Goal: Task Accomplishment & Management: Manage account settings

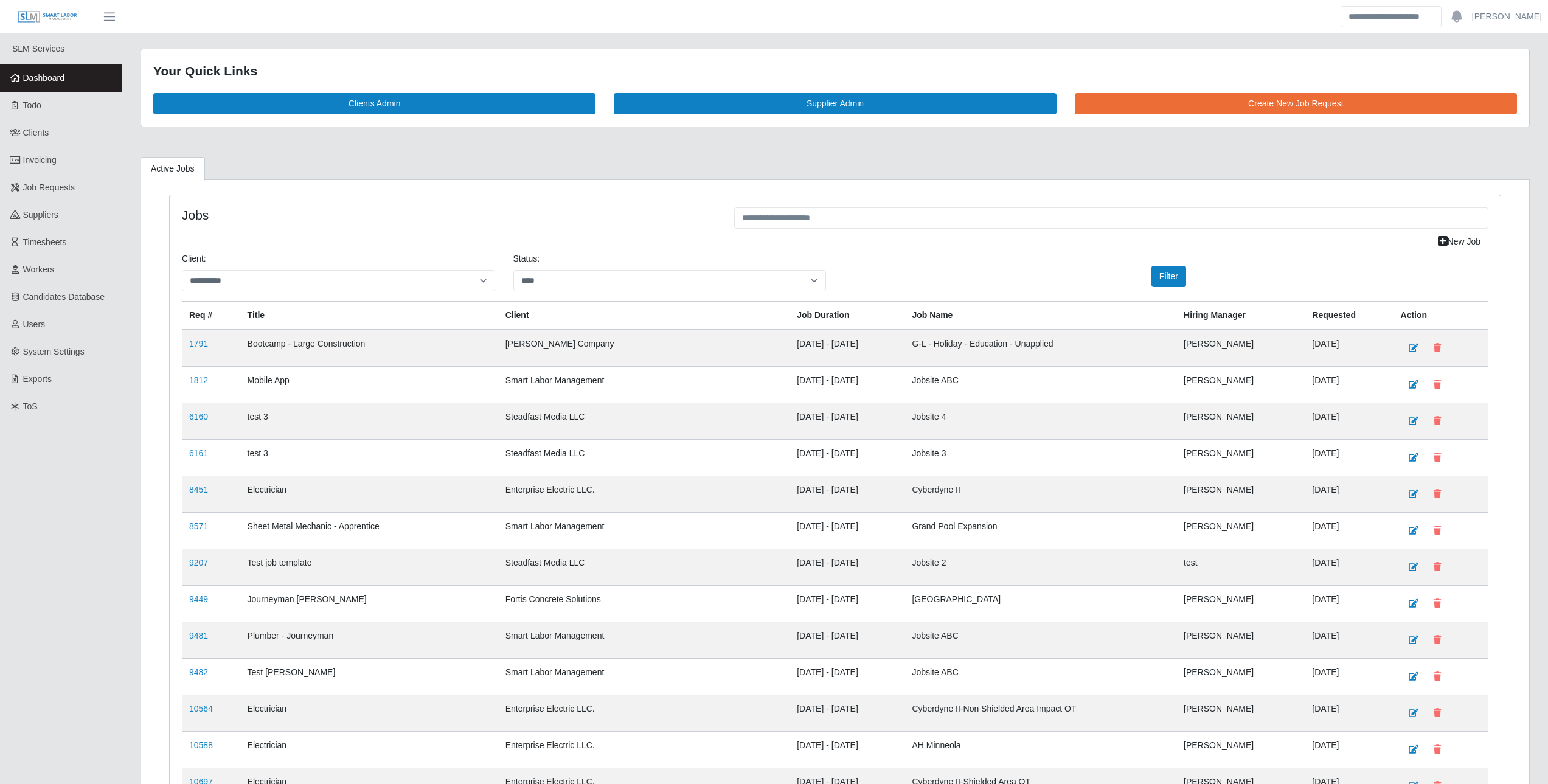
select select "****"
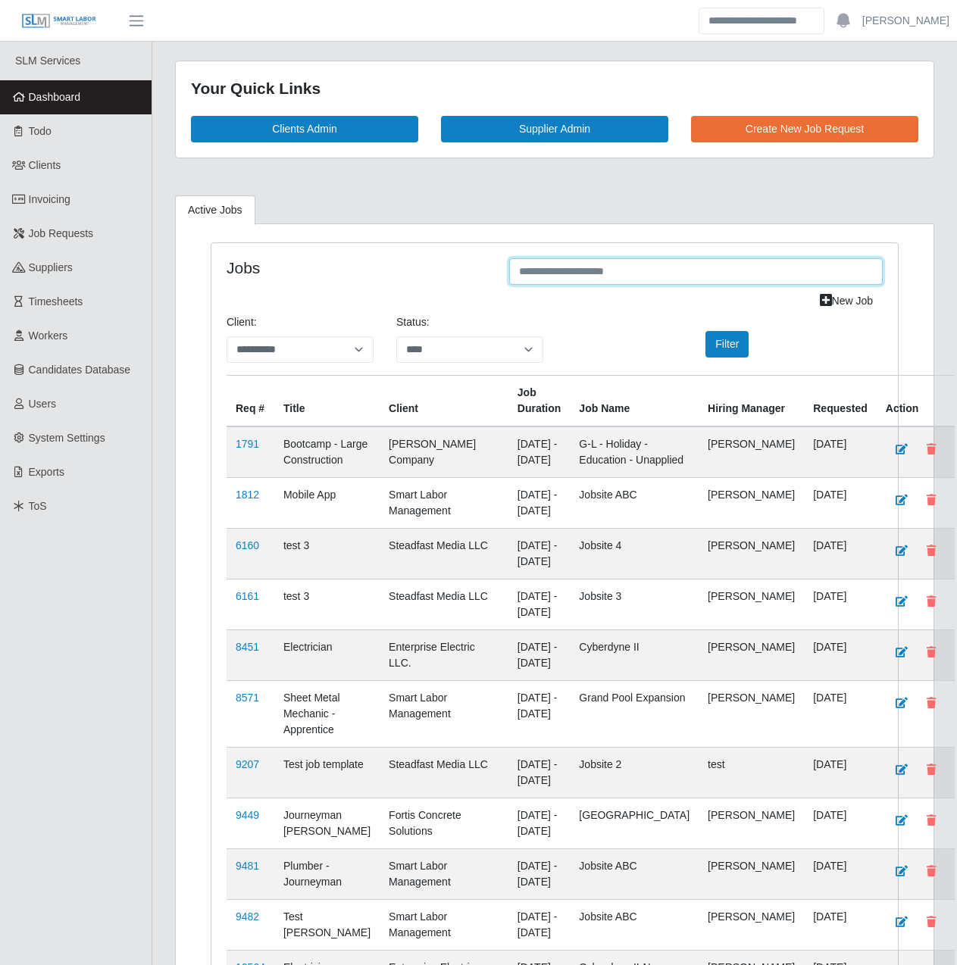
click at [523, 275] on input "text" at bounding box center [696, 271] width 374 height 27
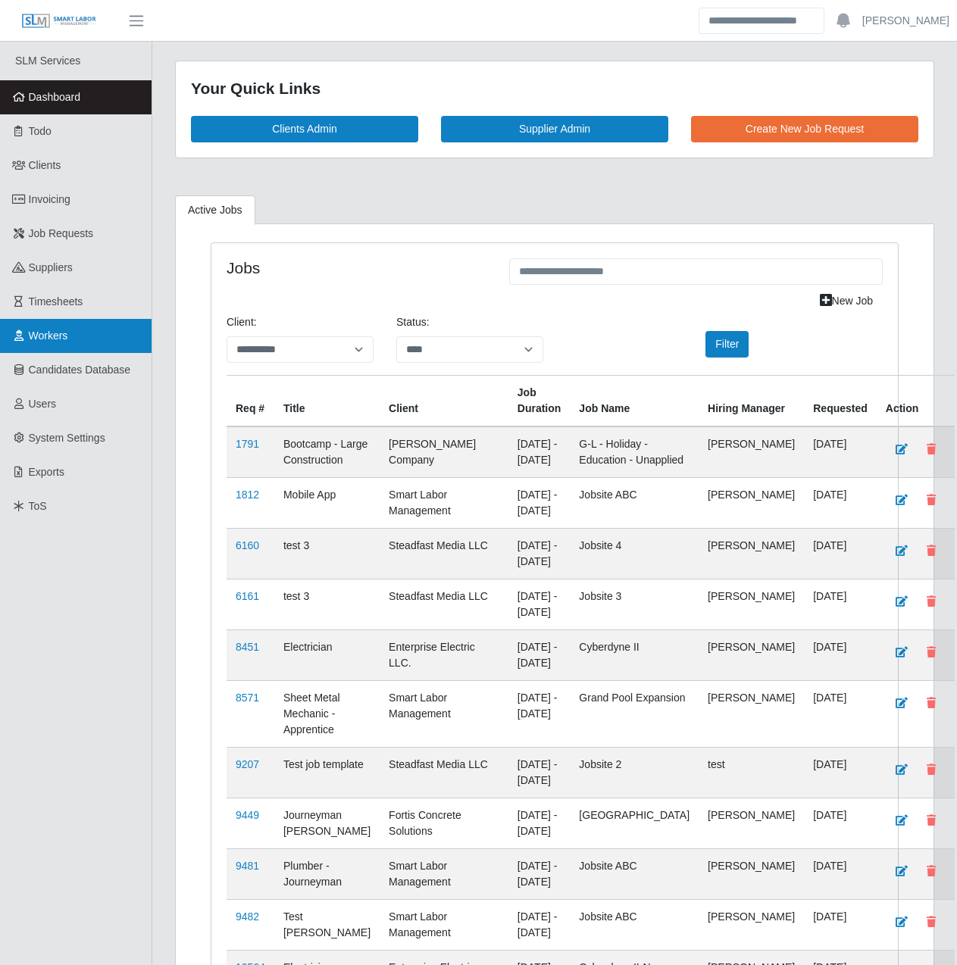
click at [104, 330] on link "Workers" at bounding box center [76, 336] width 152 height 34
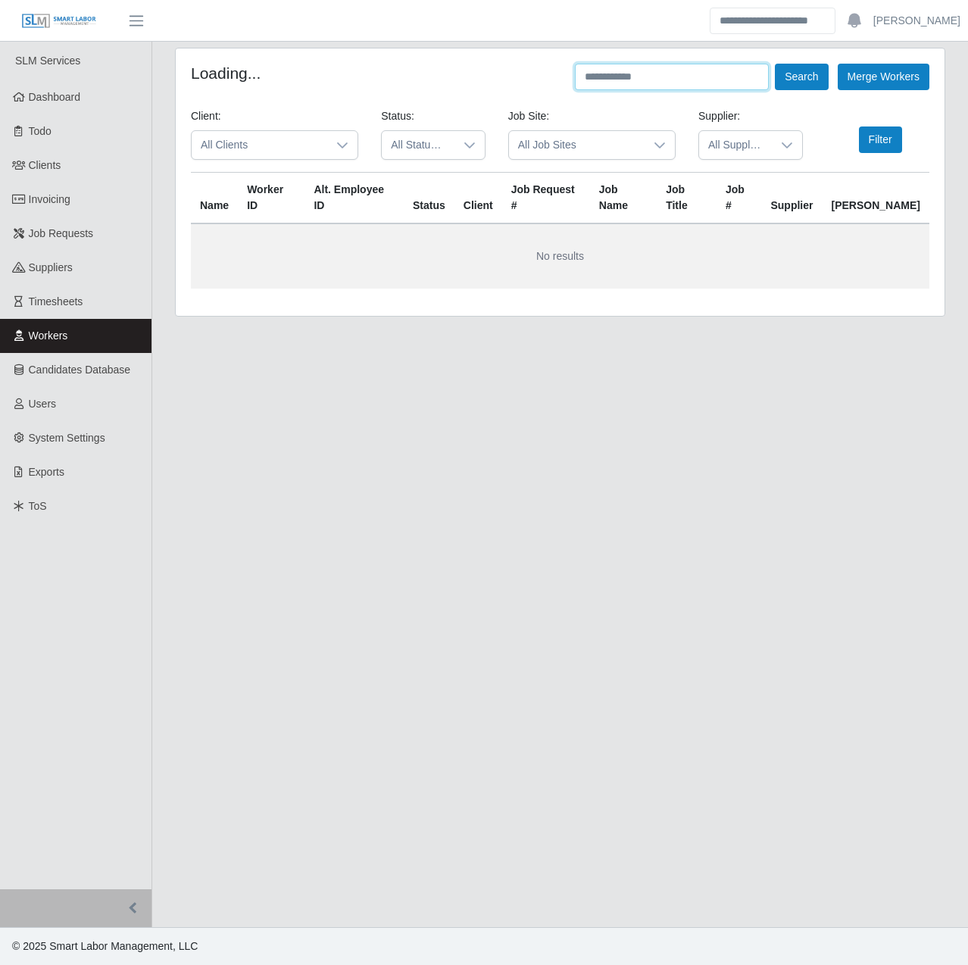
click at [618, 77] on input "text" at bounding box center [672, 77] width 194 height 27
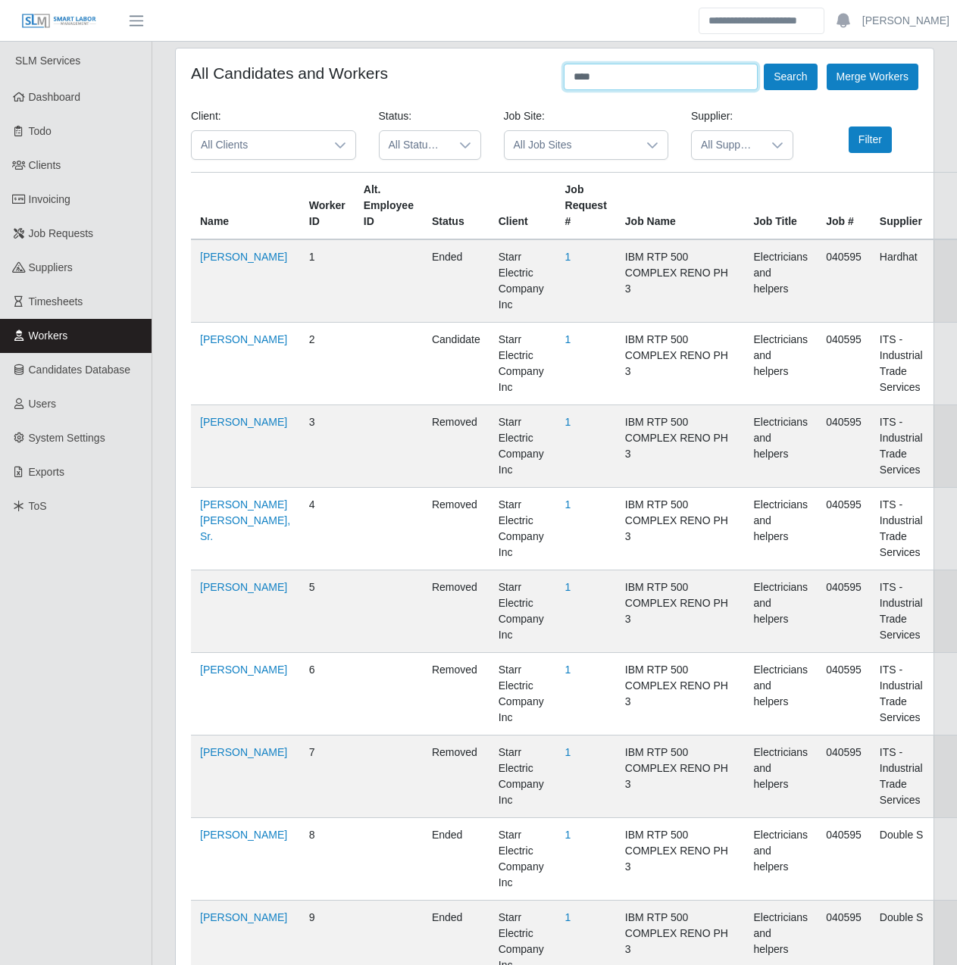
type input "****"
click at [764, 64] on button "Search" at bounding box center [790, 77] width 53 height 27
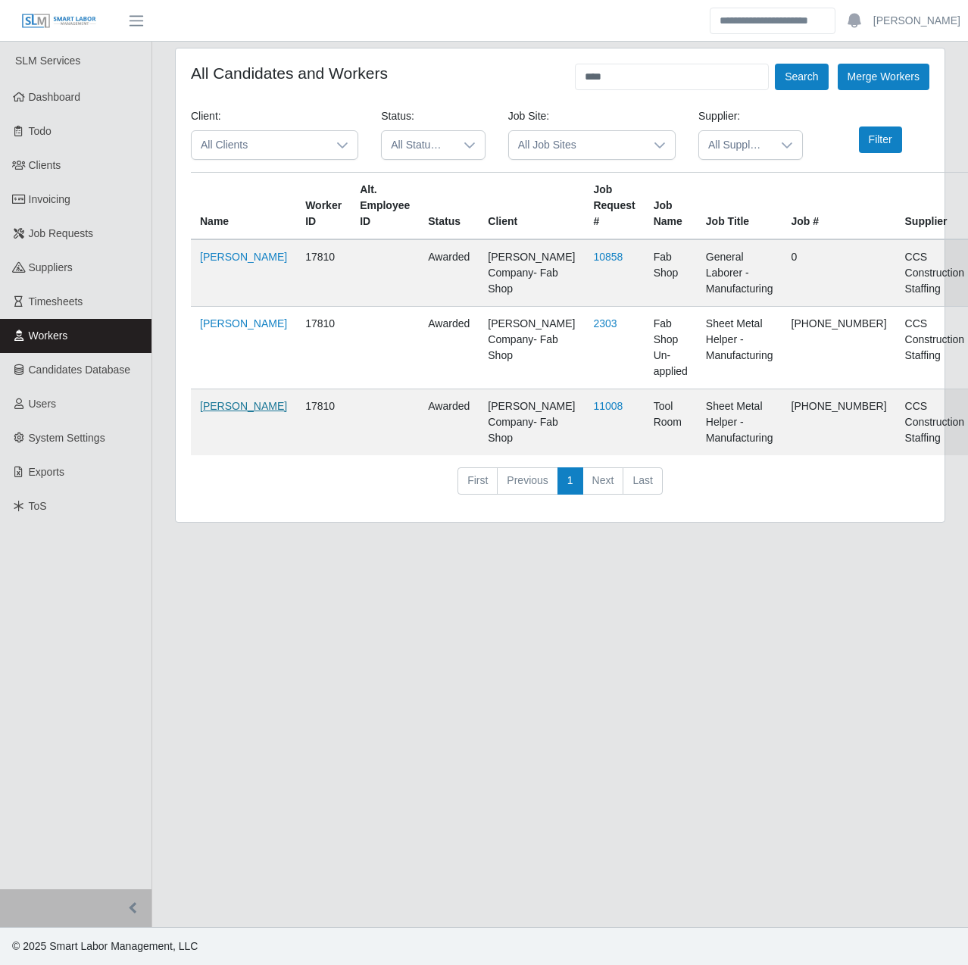
click at [227, 405] on link "Ngoc Nguyen" at bounding box center [243, 406] width 87 height 12
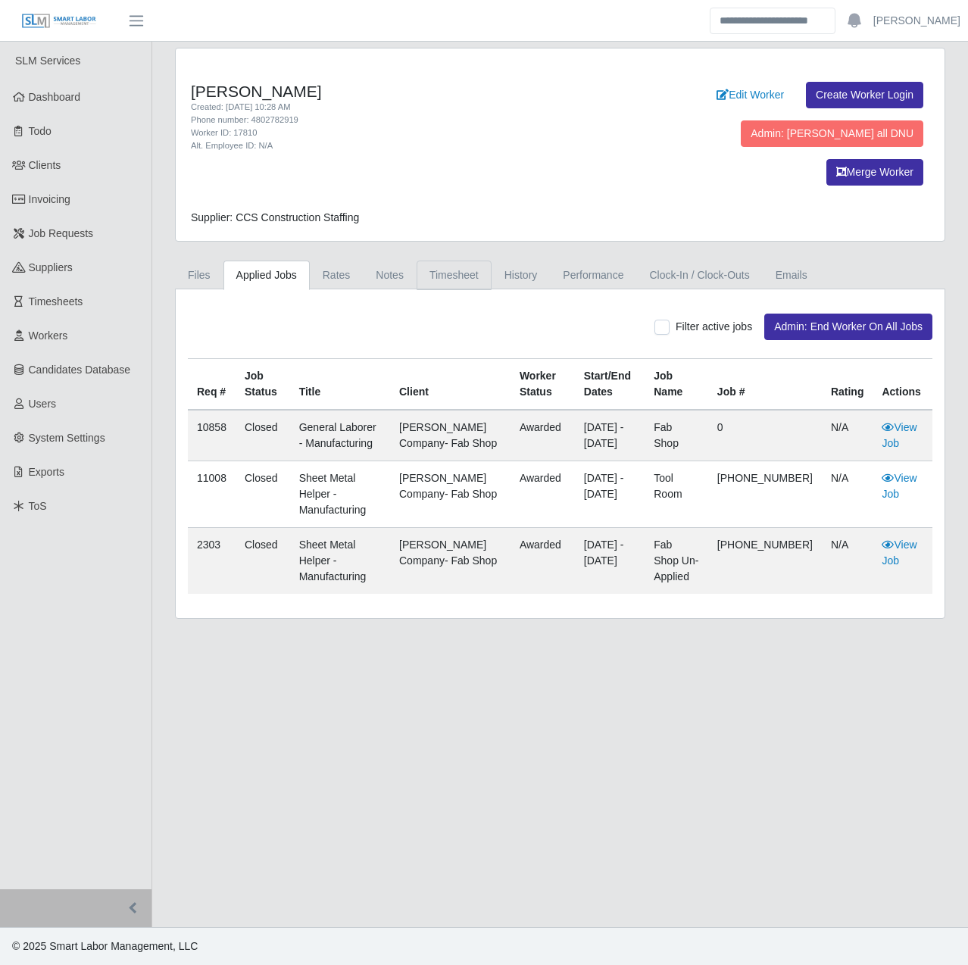
click at [432, 261] on link "Timesheet" at bounding box center [454, 276] width 75 height 30
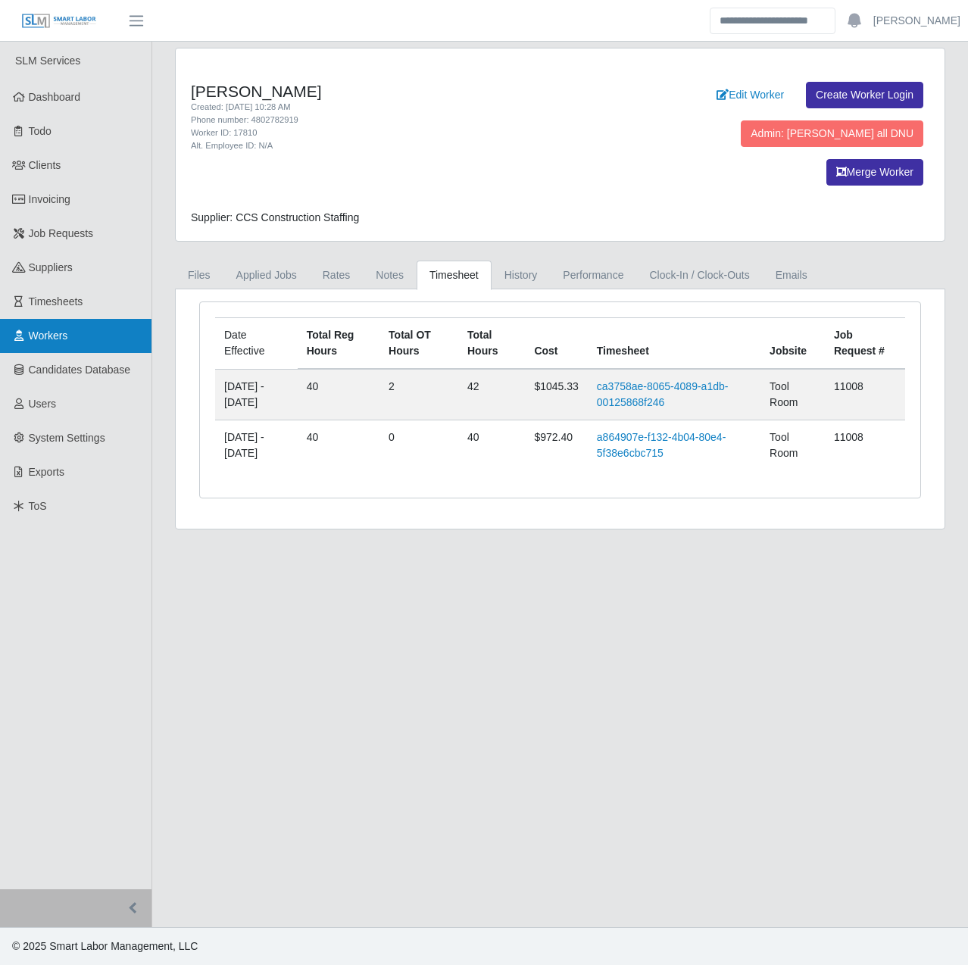
click at [80, 333] on link "Workers" at bounding box center [76, 336] width 152 height 34
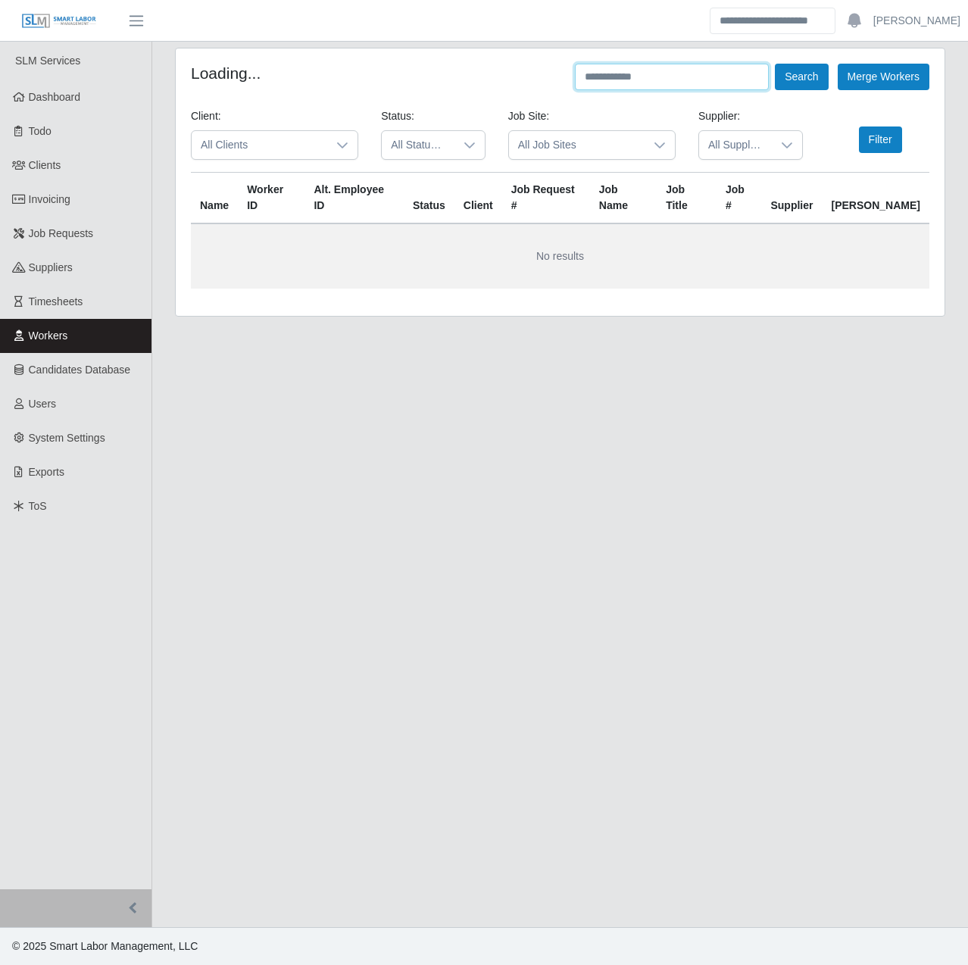
click at [646, 85] on input "text" at bounding box center [672, 77] width 194 height 27
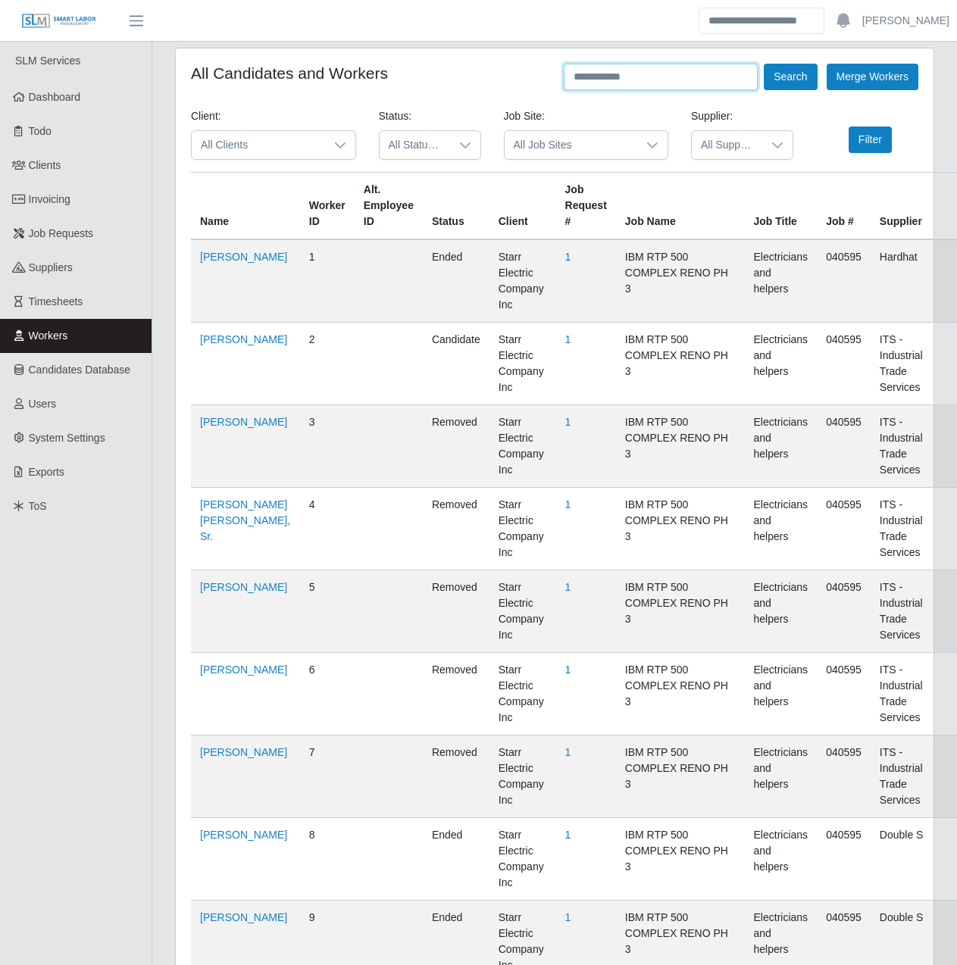
paste input "**********"
click at [809, 69] on button "Search" at bounding box center [790, 77] width 53 height 27
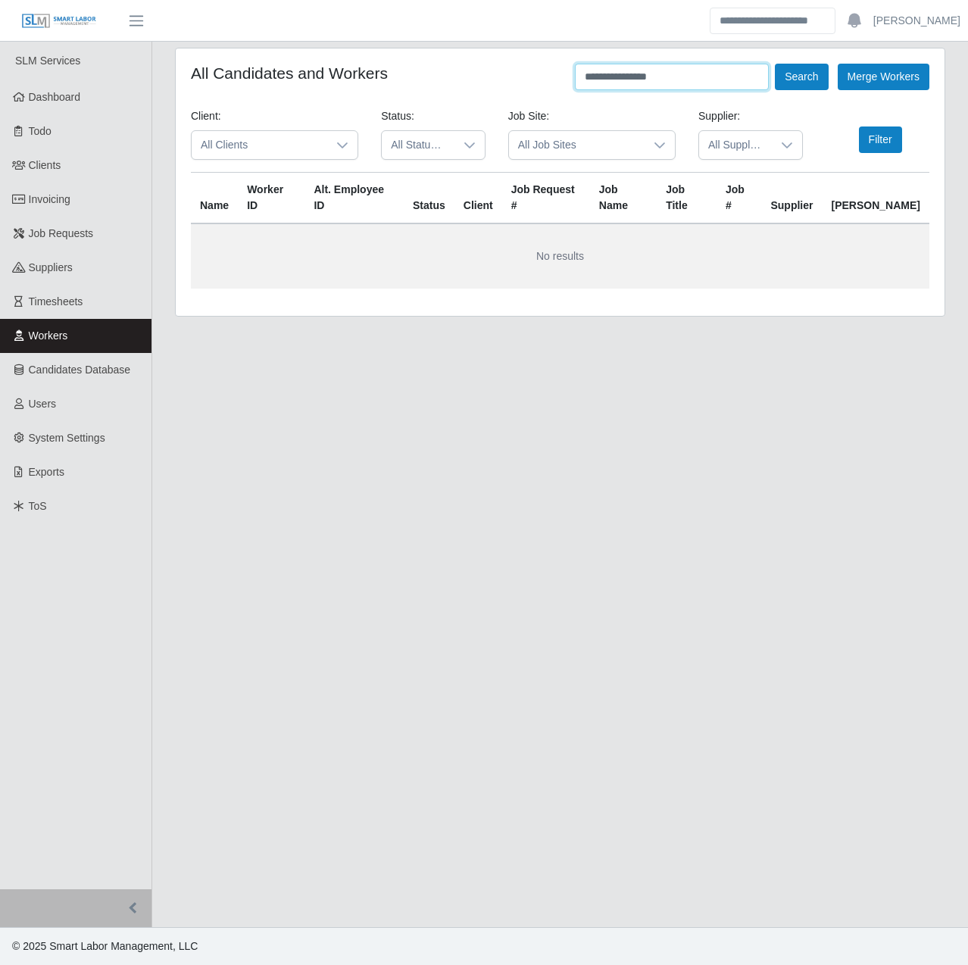
click at [646, 83] on input "**********" at bounding box center [672, 77] width 194 height 27
click at [619, 83] on input "**********" at bounding box center [672, 77] width 194 height 27
click at [696, 67] on input "**********" at bounding box center [672, 77] width 194 height 27
click at [775, 64] on button "Search" at bounding box center [801, 77] width 53 height 27
drag, startPoint x: 624, startPoint y: 81, endPoint x: 302, endPoint y: 20, distance: 328.6
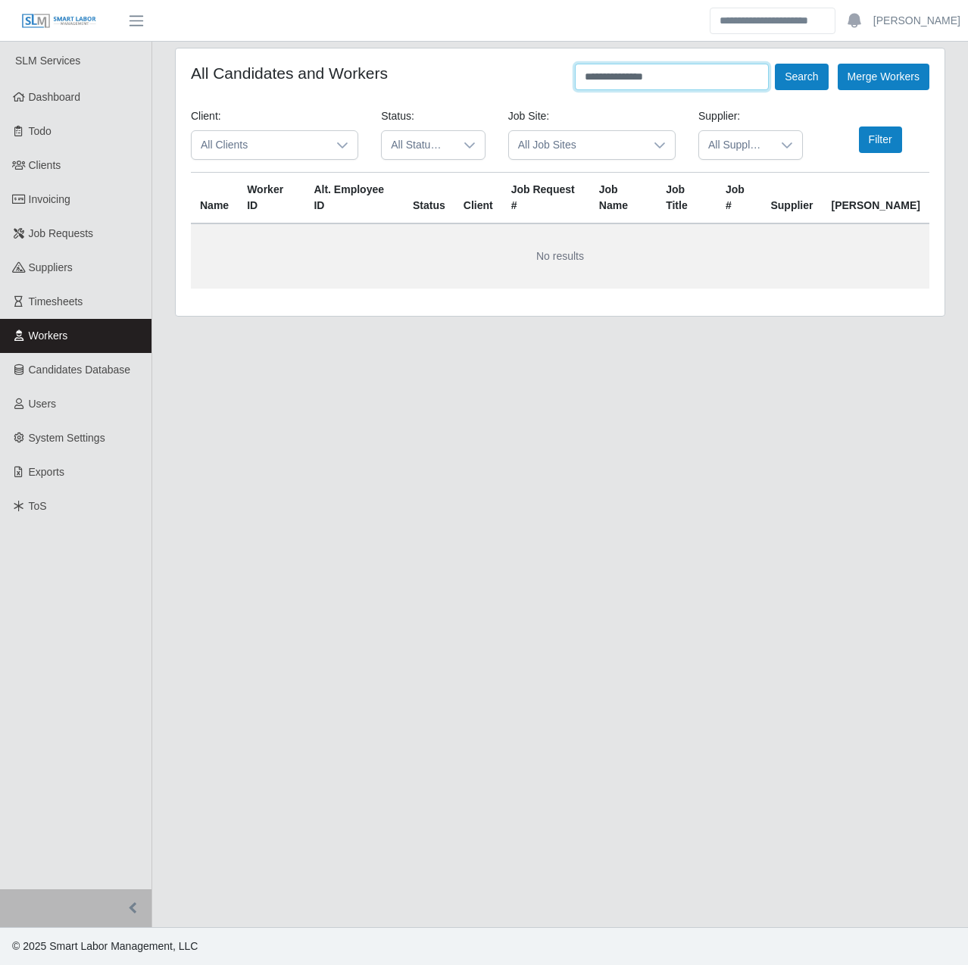
click at [343, 39] on div "**********" at bounding box center [484, 482] width 968 height 965
type input "*******"
click at [775, 64] on button "Search" at bounding box center [801, 77] width 53 height 27
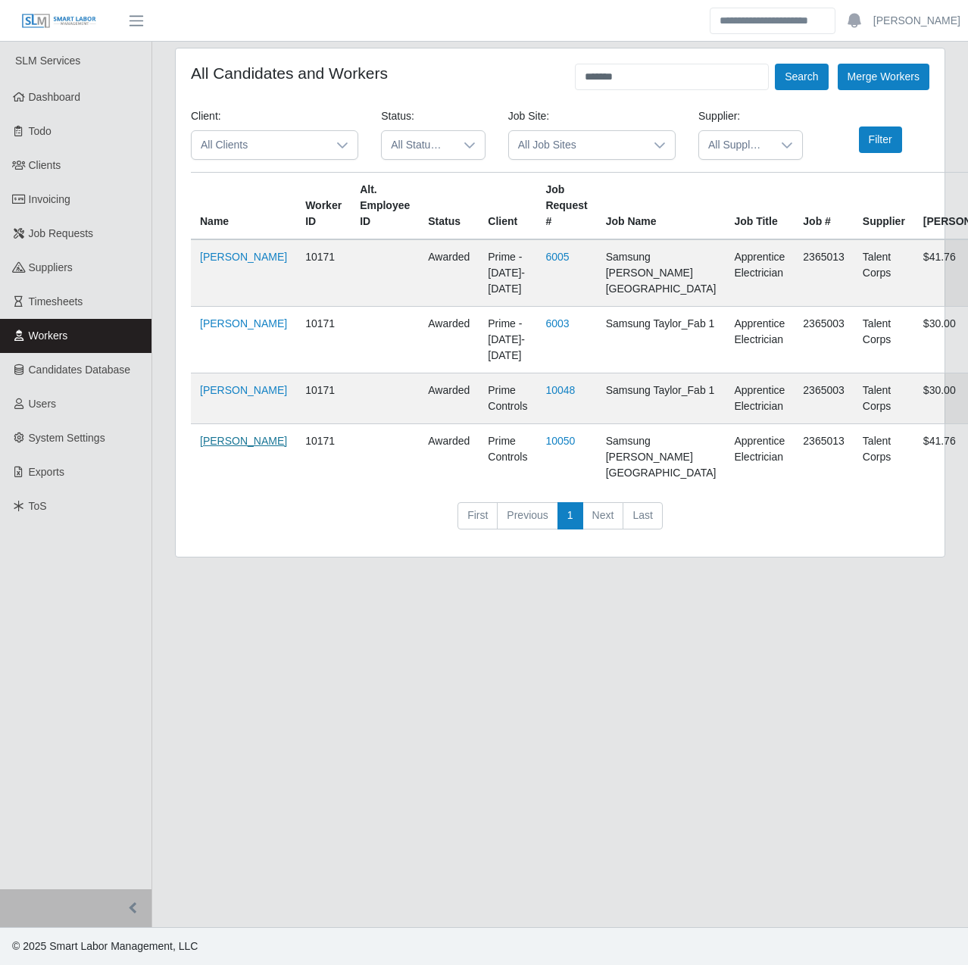
click at [227, 444] on link "[PERSON_NAME]" at bounding box center [243, 441] width 87 height 12
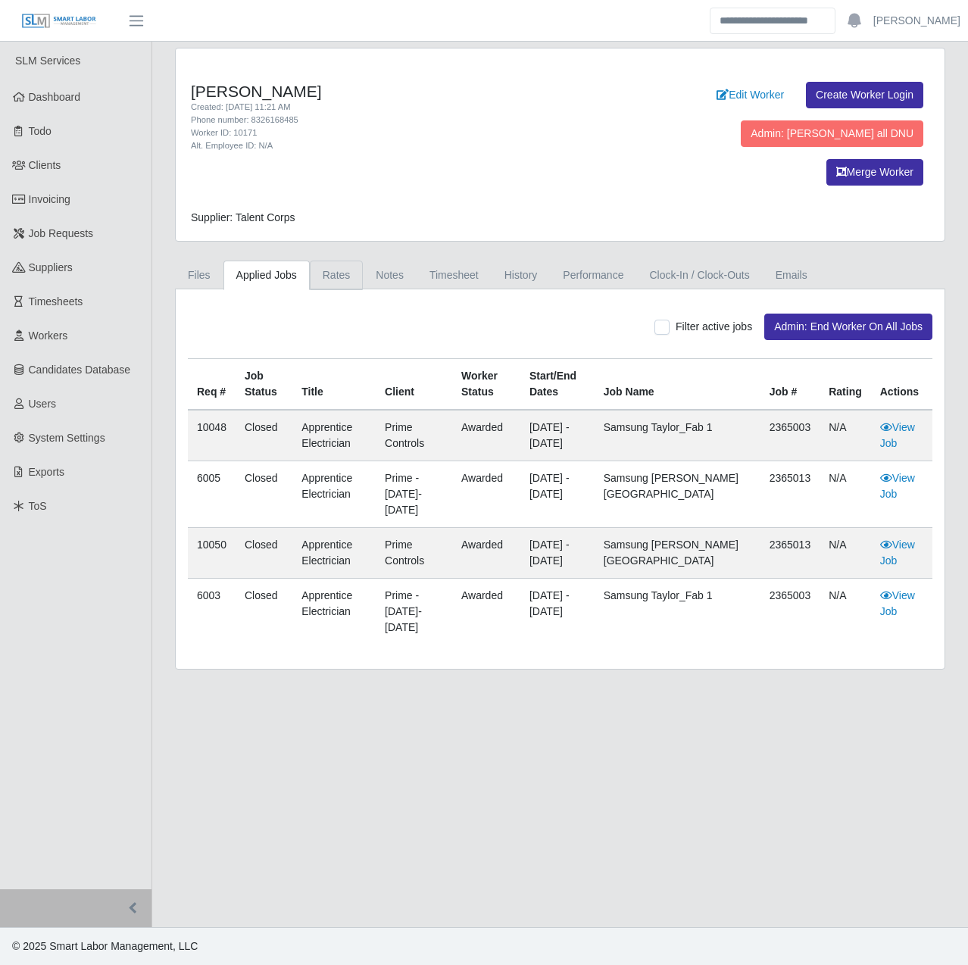
click at [324, 261] on link "Rates" at bounding box center [337, 276] width 54 height 30
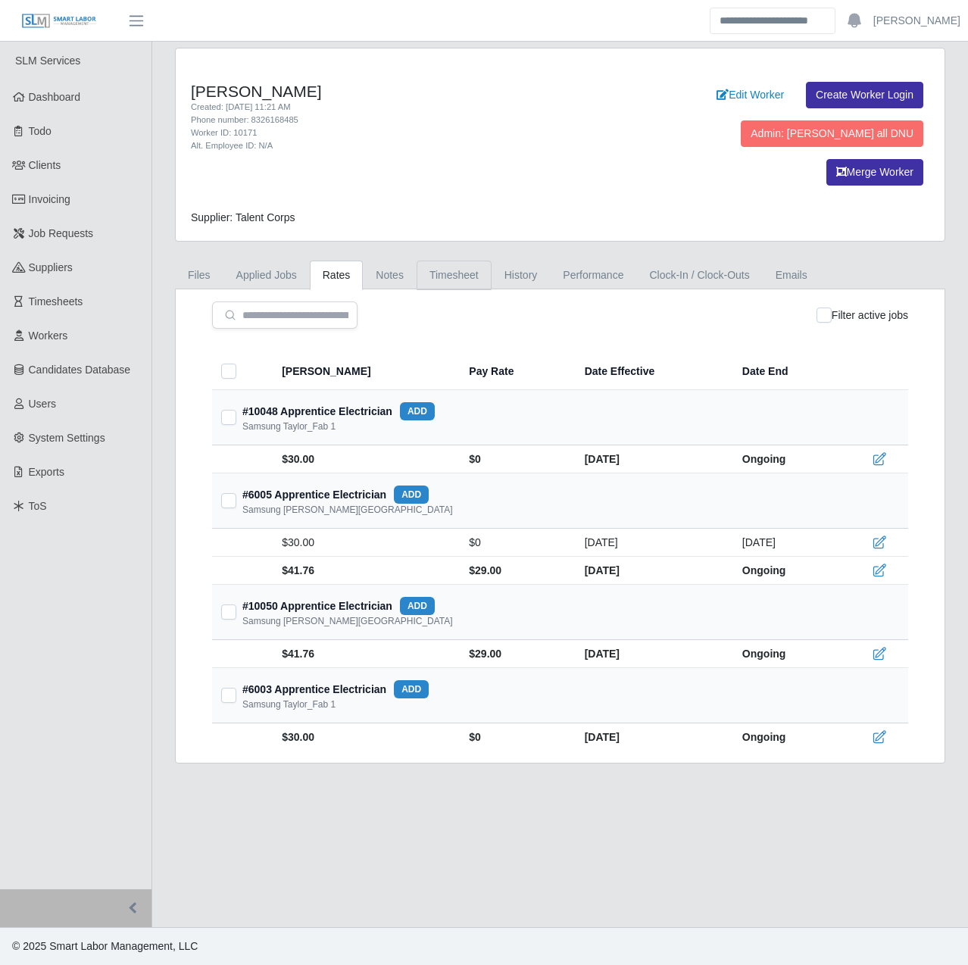
click at [441, 261] on link "Timesheet" at bounding box center [454, 276] width 75 height 30
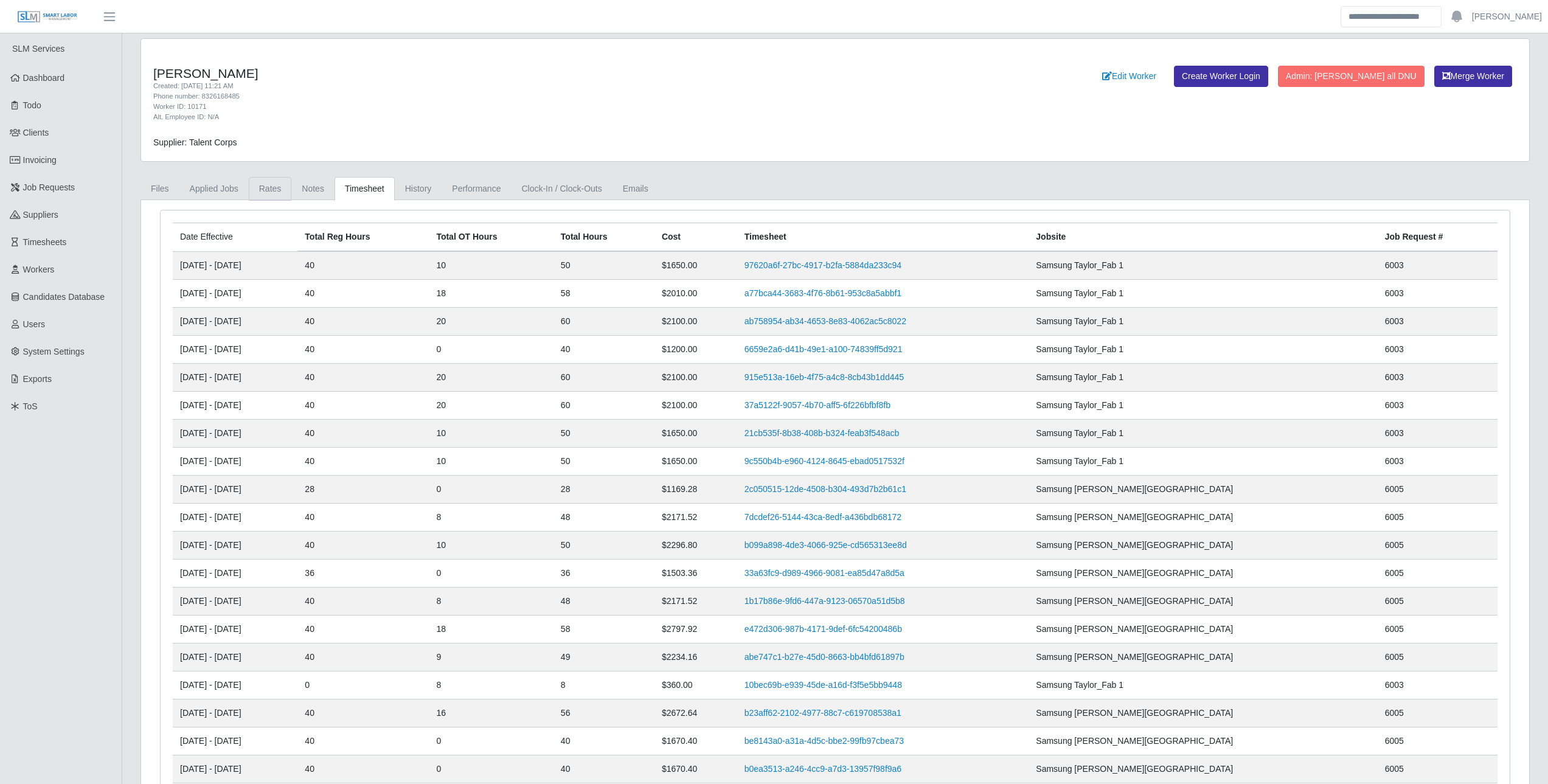
click at [274, 189] on link "Rates" at bounding box center [270, 189] width 43 height 24
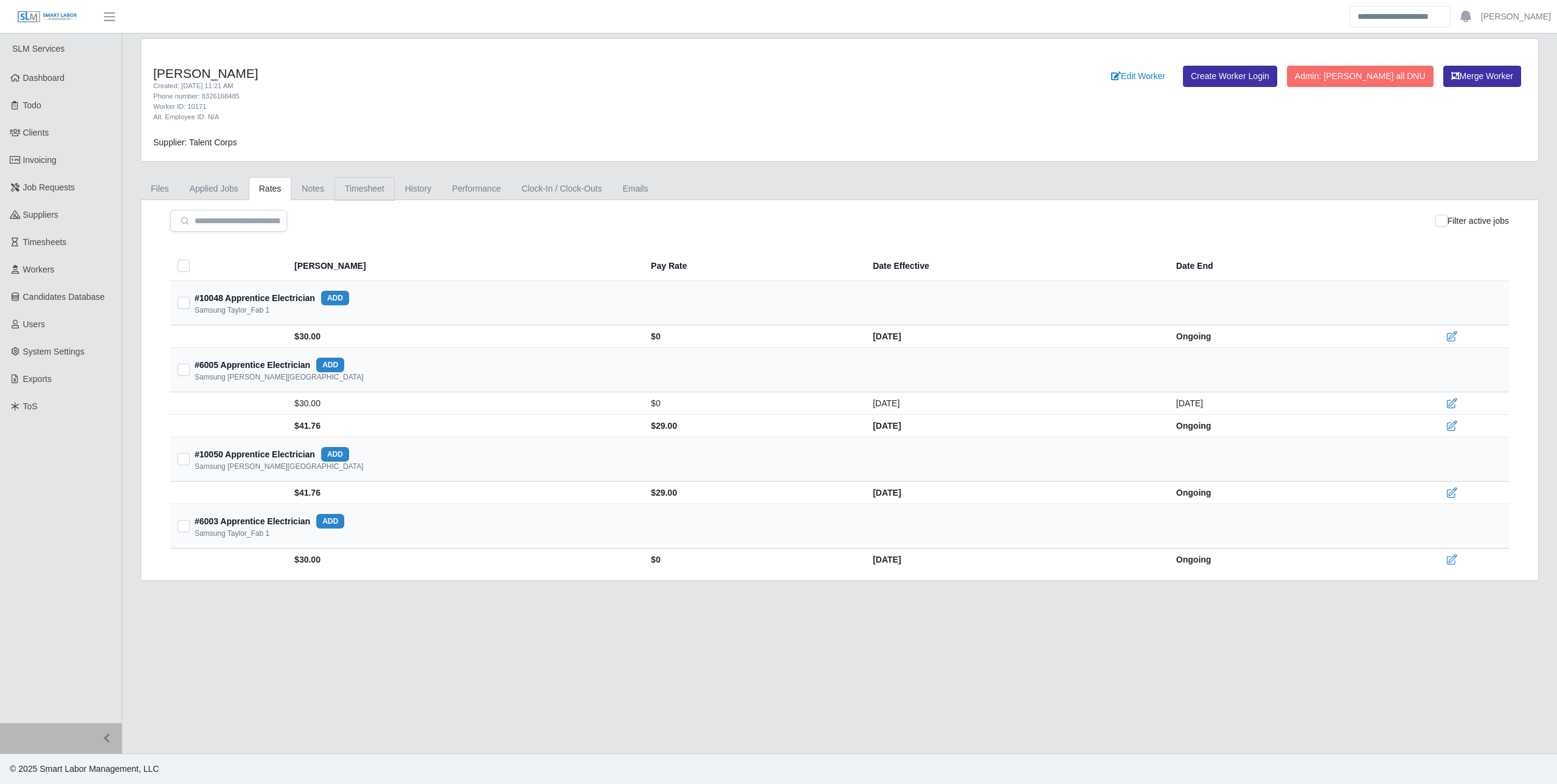
click at [373, 192] on link "Timesheet" at bounding box center [364, 189] width 60 height 24
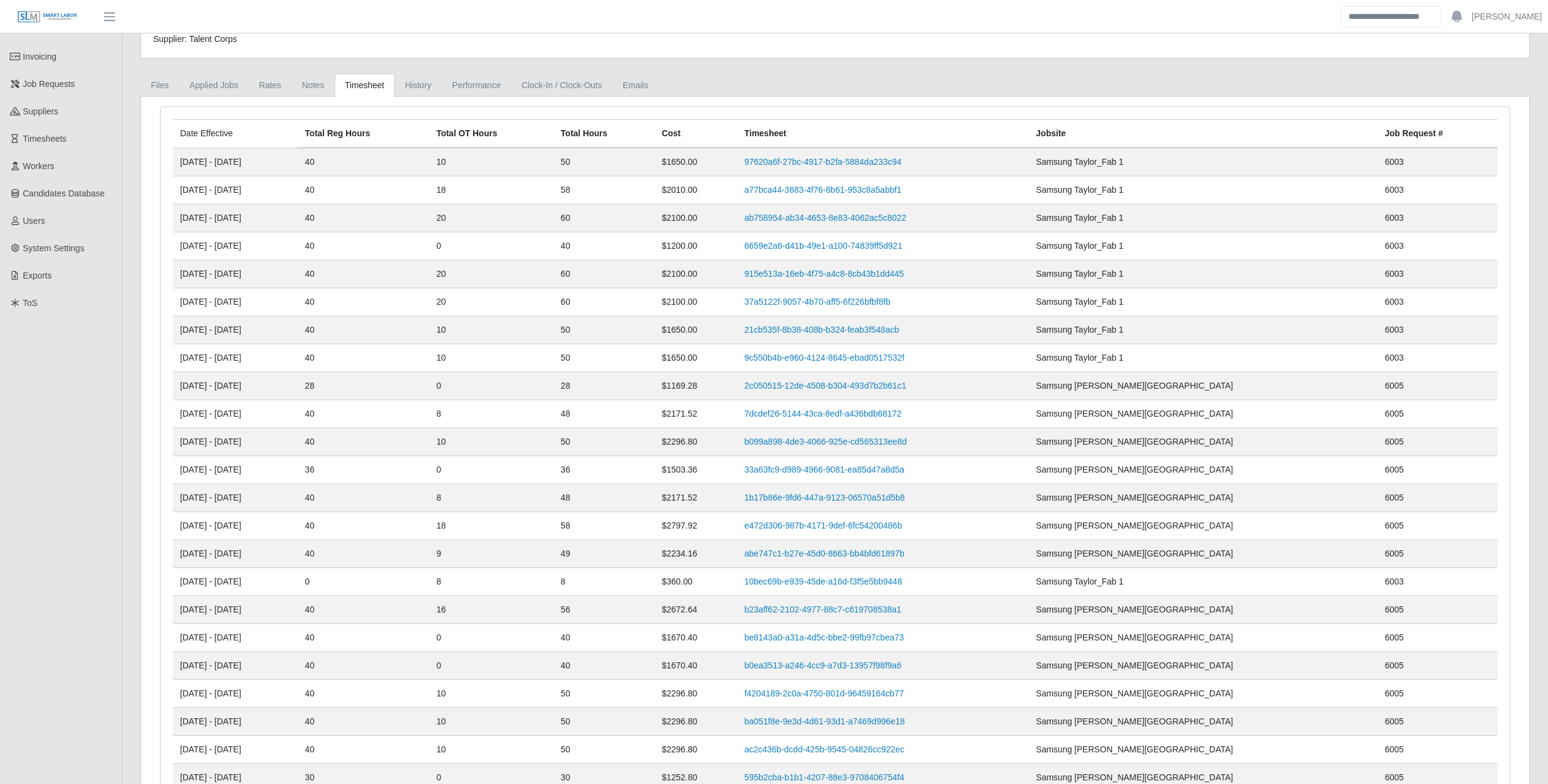
scroll to position [100, 0]
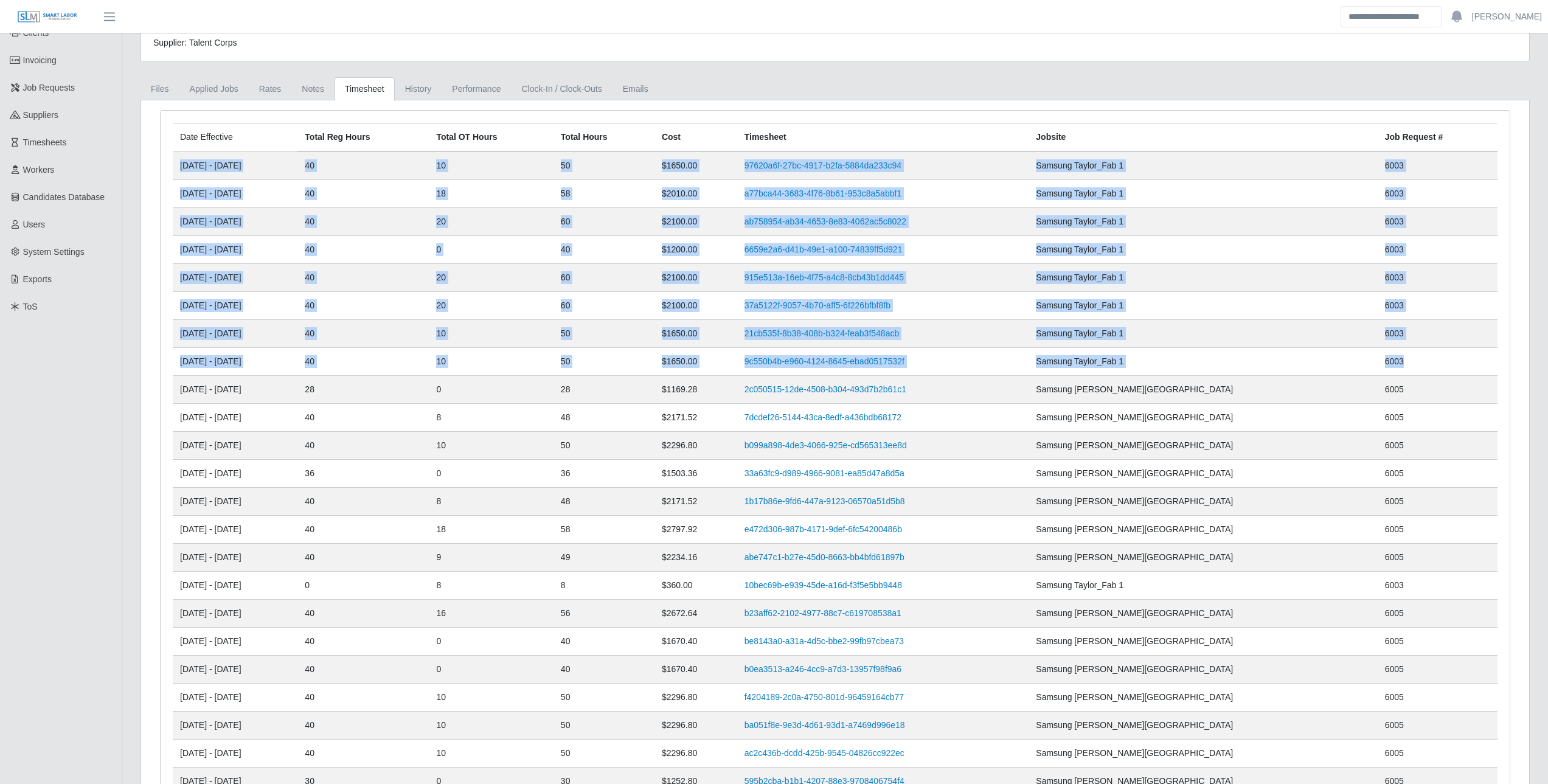
drag, startPoint x: 1401, startPoint y: 364, endPoint x: 174, endPoint y: 169, distance: 1242.4
click at [236, 368] on td "06/30/2025 - 07/06/2025" at bounding box center [234, 361] width 124 height 28
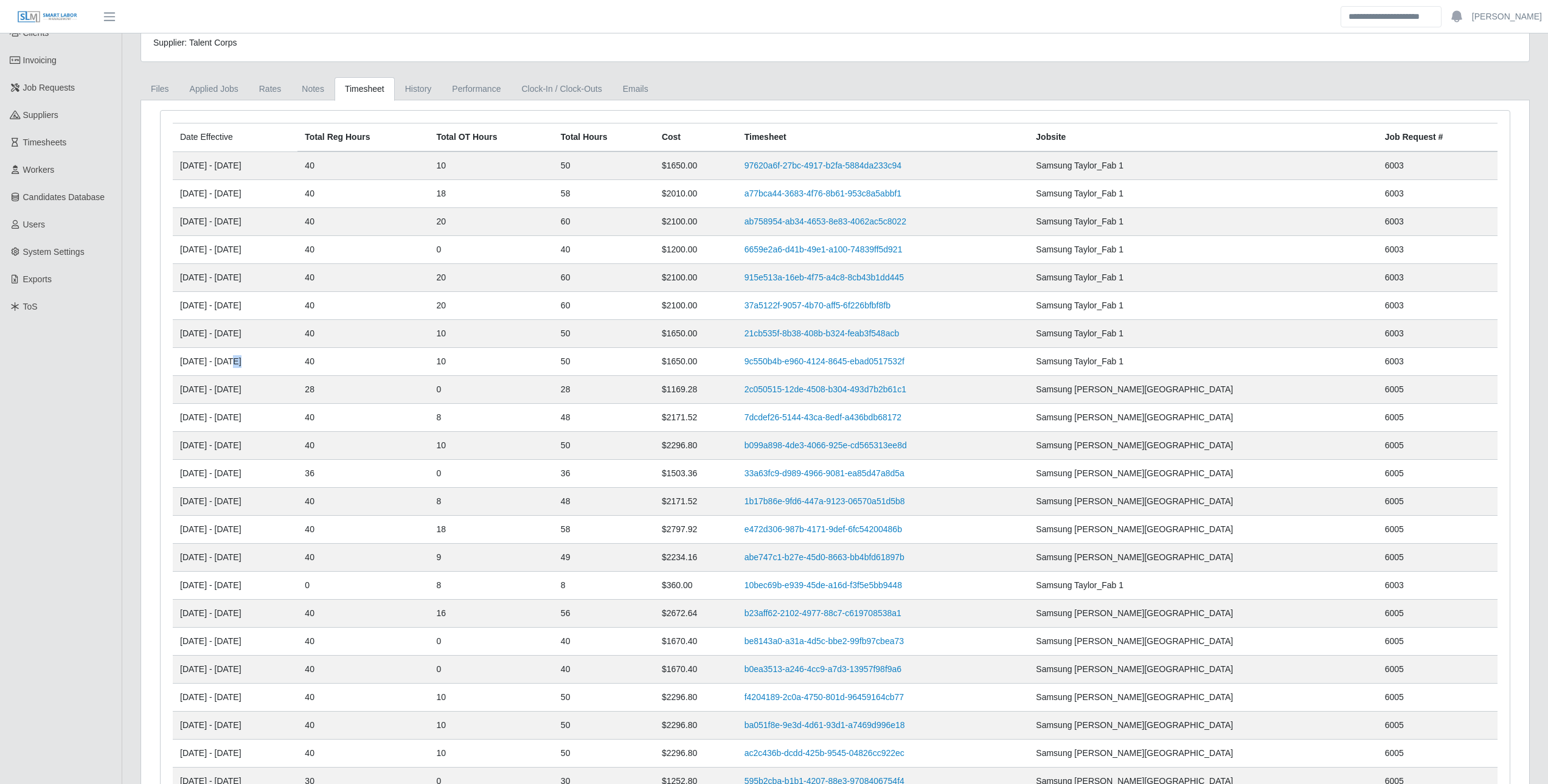
click at [236, 368] on td "06/30/2025 - 07/06/2025" at bounding box center [234, 361] width 124 height 28
drag, startPoint x: 236, startPoint y: 368, endPoint x: 205, endPoint y: 368, distance: 31.0
click at [205, 368] on td "06/30/2025 - 07/06/2025" at bounding box center [234, 361] width 124 height 28
click at [204, 368] on td "06/30/2025 - 07/06/2025" at bounding box center [234, 361] width 124 height 28
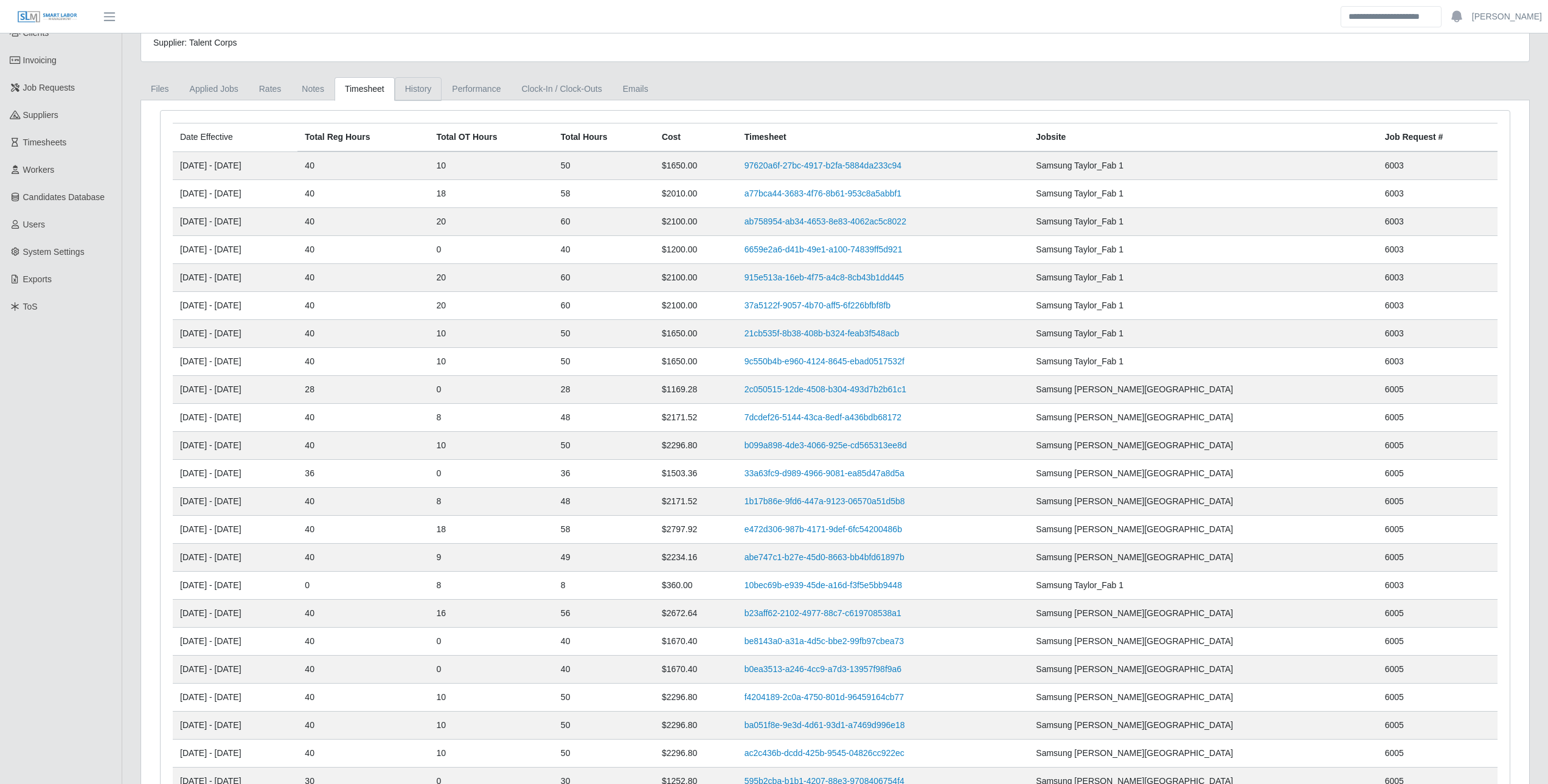
click at [409, 95] on link "History" at bounding box center [418, 89] width 47 height 24
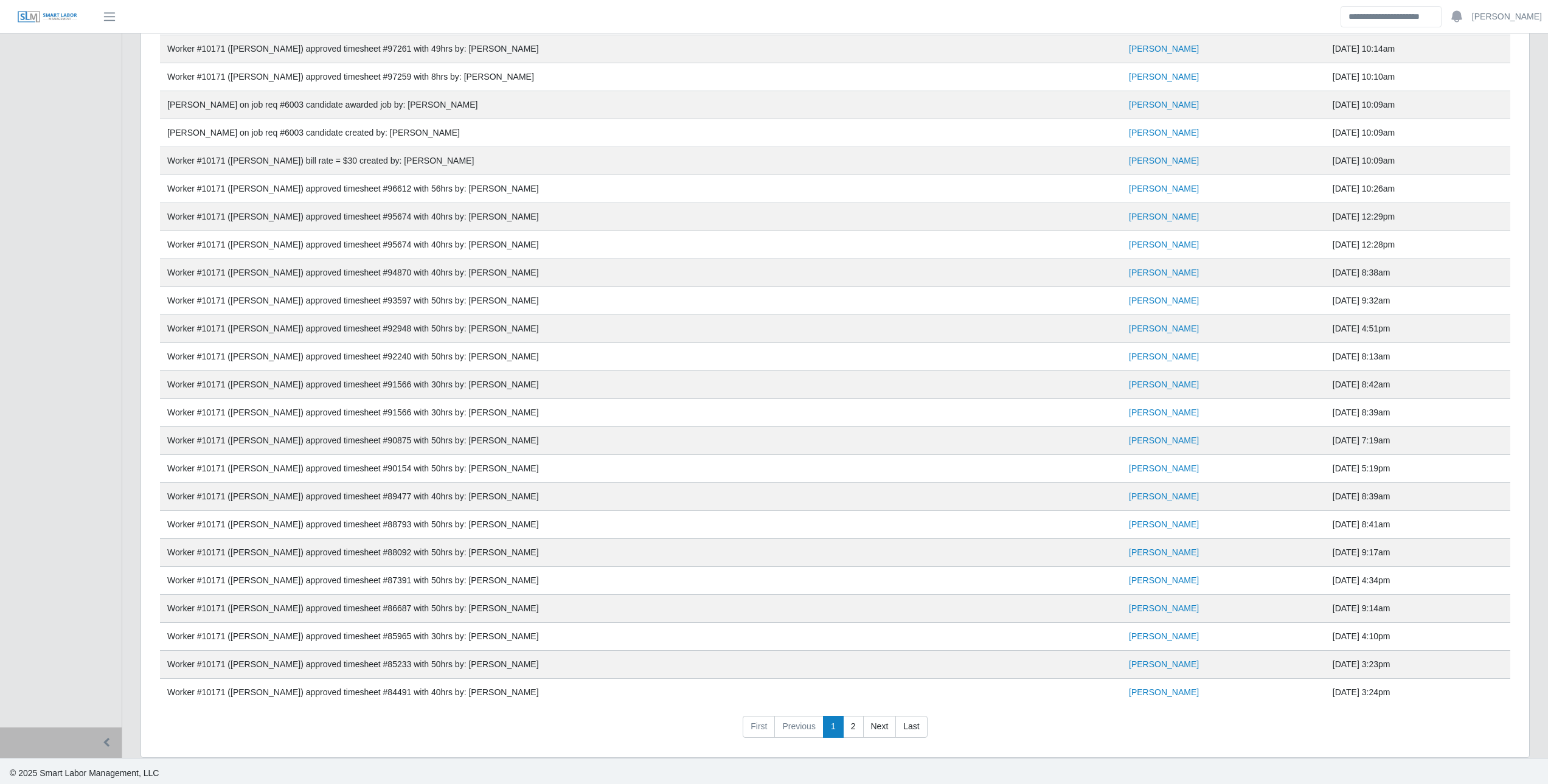
scroll to position [935, 0]
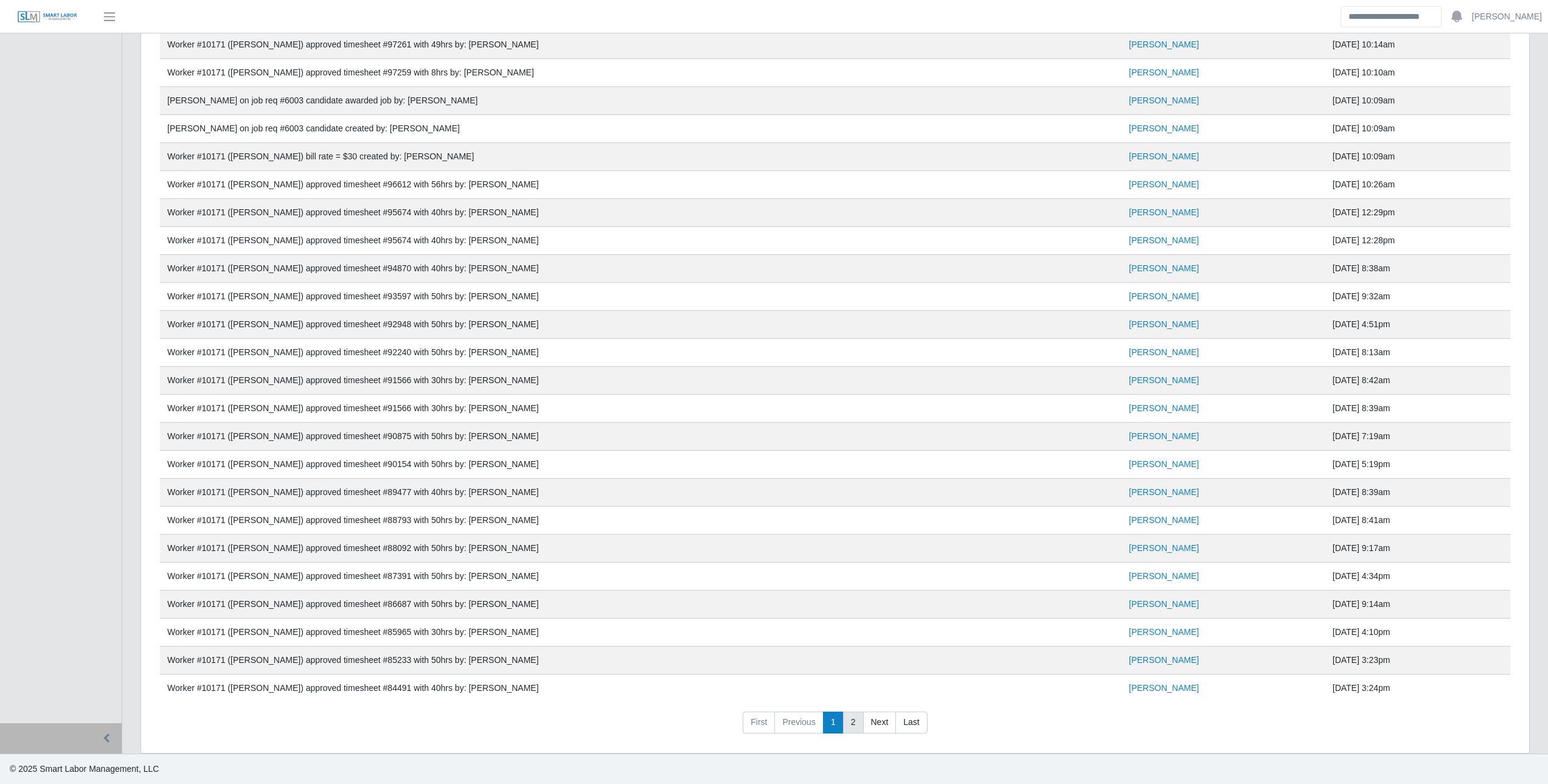
click at [777, 729] on link "2" at bounding box center [853, 722] width 21 height 22
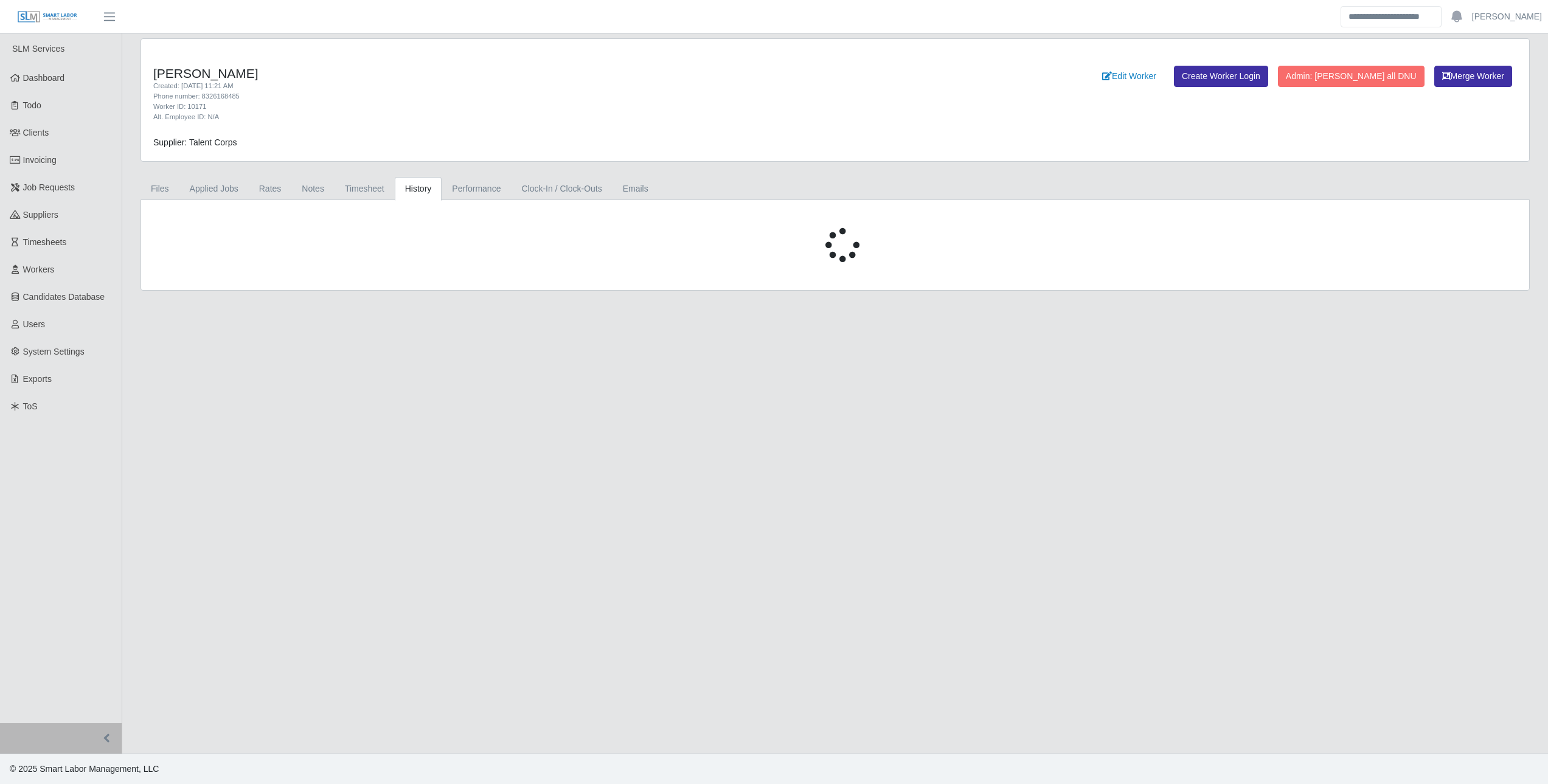
scroll to position [0, 0]
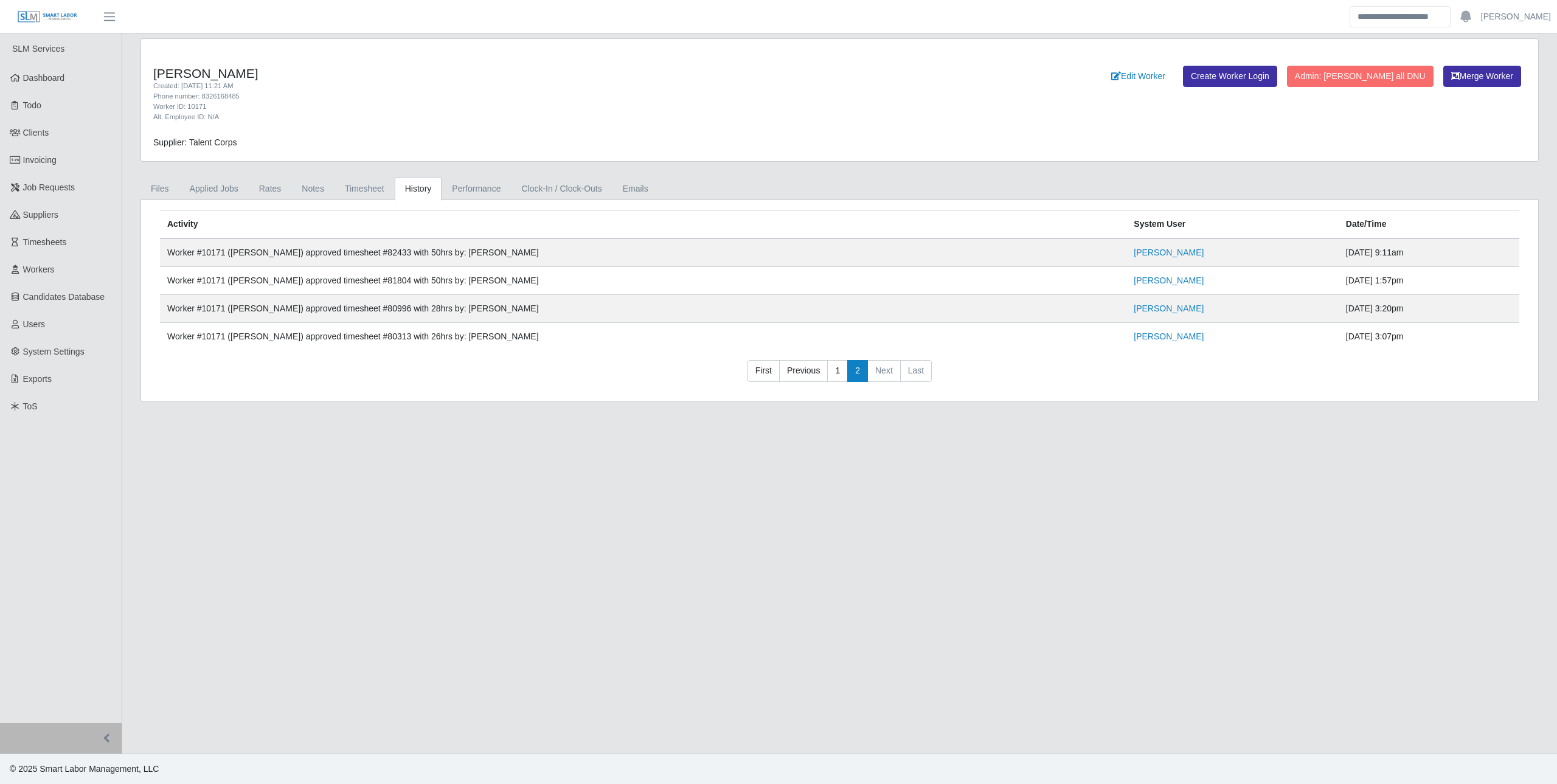
click at [777, 368] on link "1" at bounding box center [838, 371] width 21 height 22
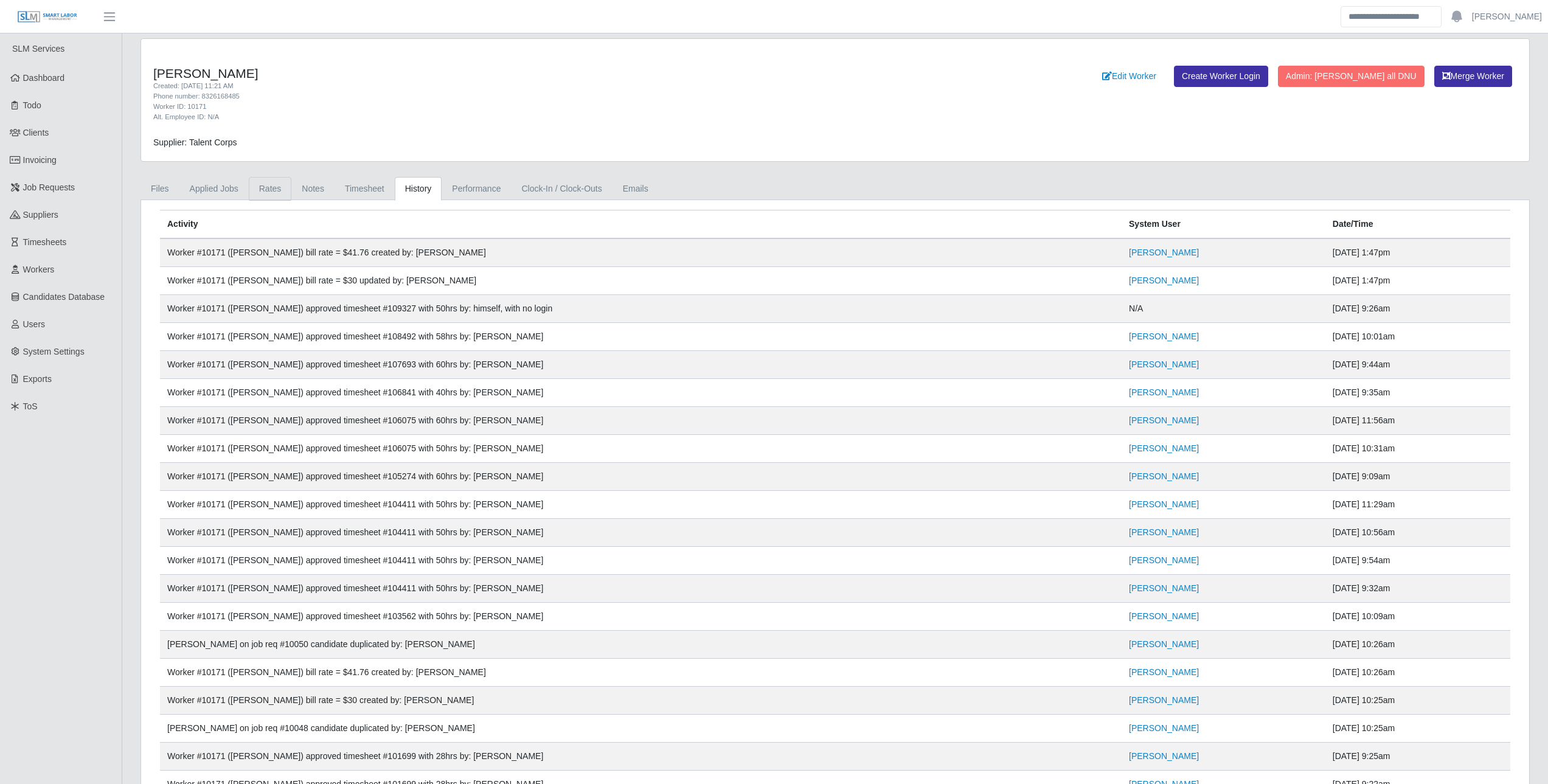
click at [264, 193] on link "Rates" at bounding box center [270, 189] width 43 height 24
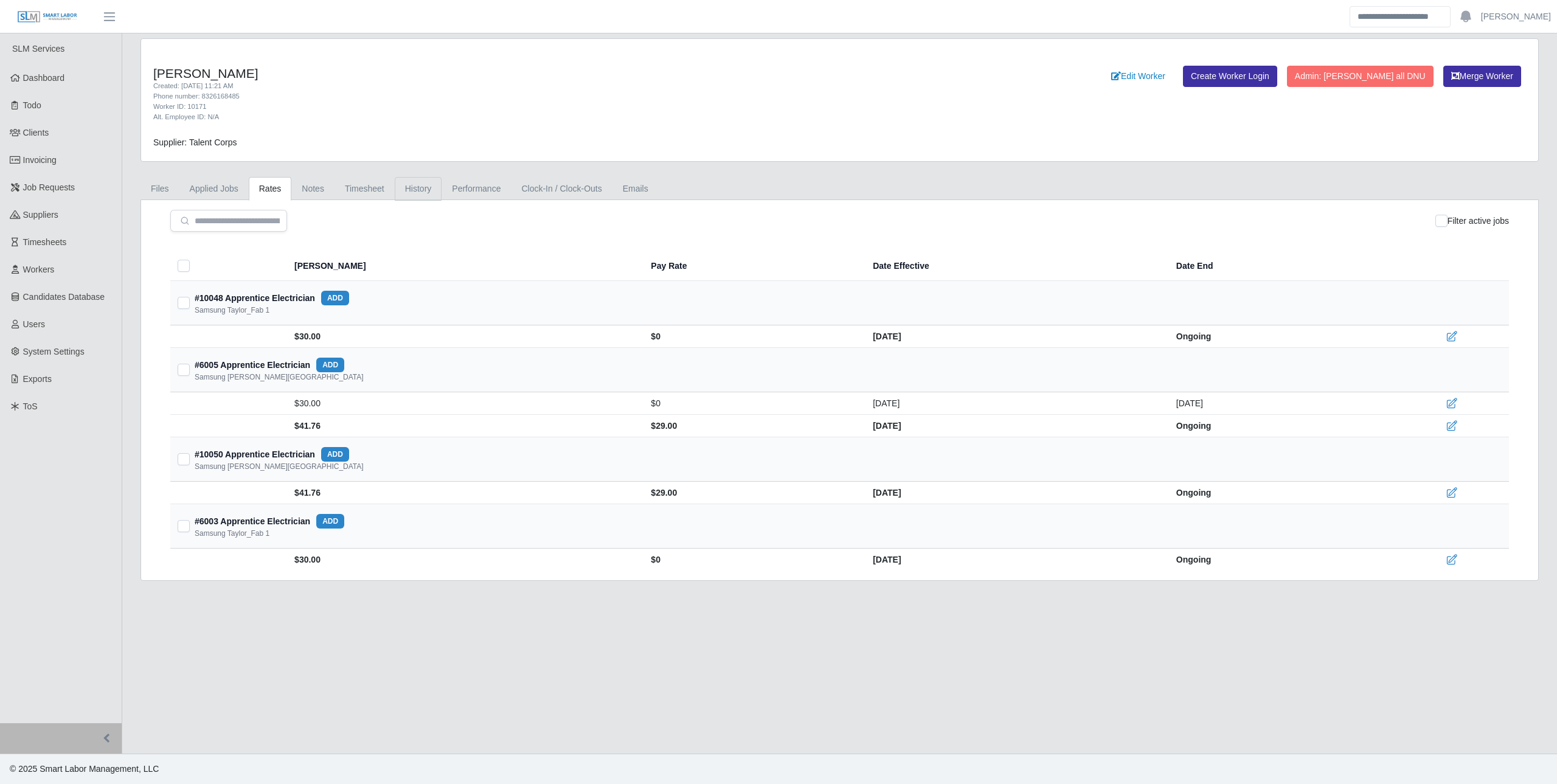
click at [436, 192] on link "History" at bounding box center [418, 189] width 47 height 24
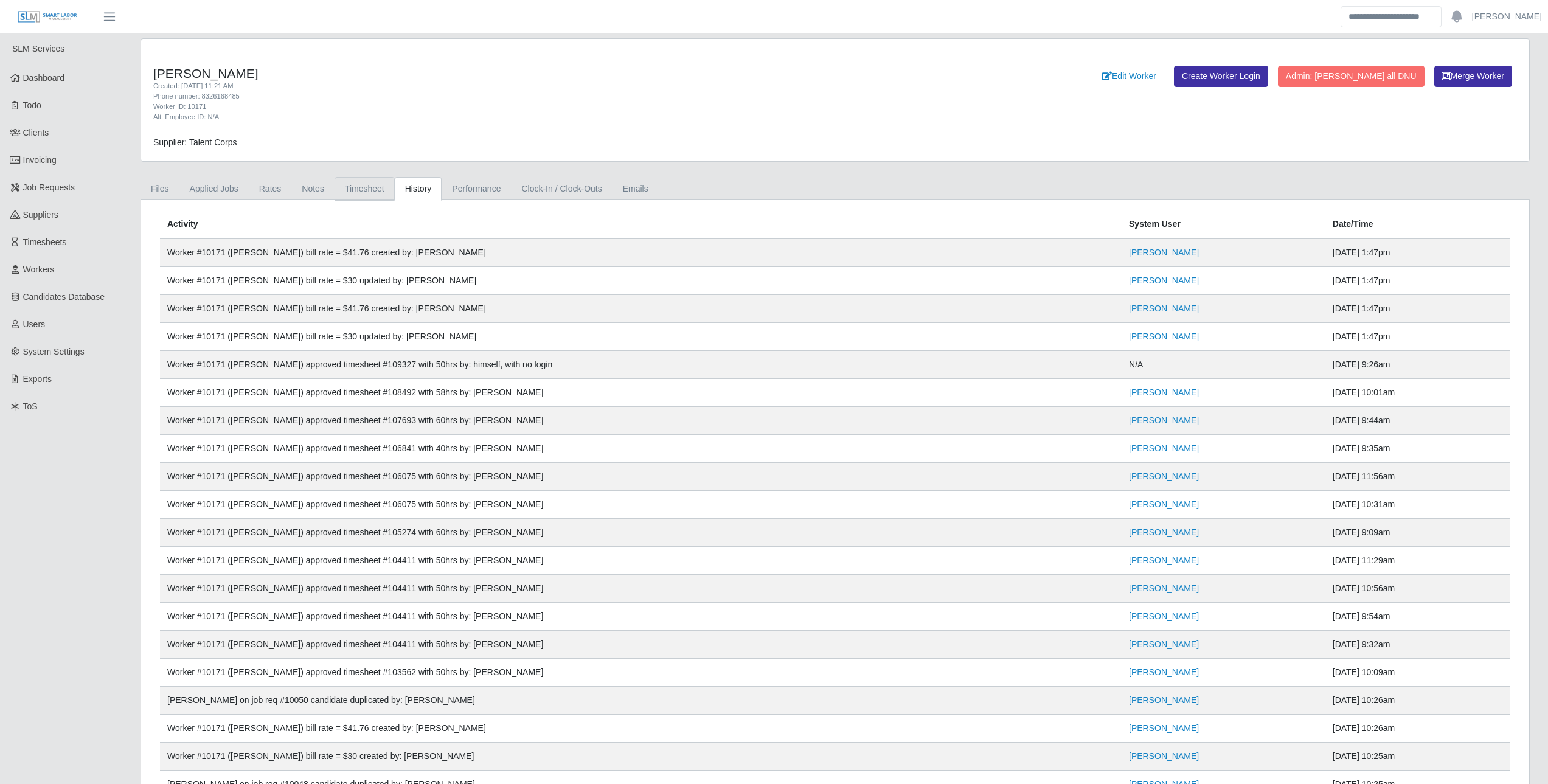
click at [364, 189] on link "Timesheet" at bounding box center [364, 189] width 60 height 24
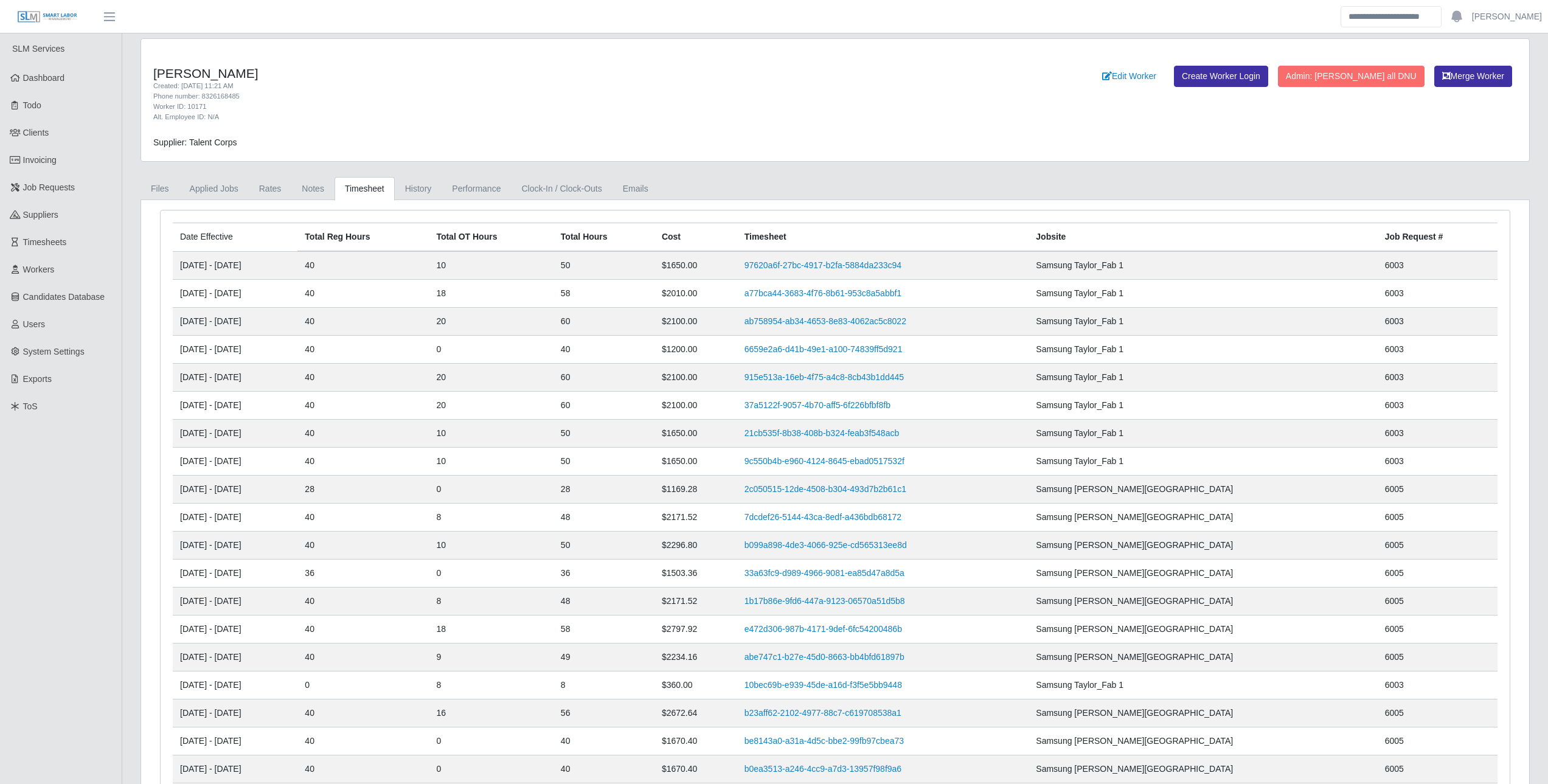
click at [777, 459] on td "6003" at bounding box center [1436, 461] width 120 height 28
click at [273, 196] on link "Rates" at bounding box center [270, 189] width 43 height 24
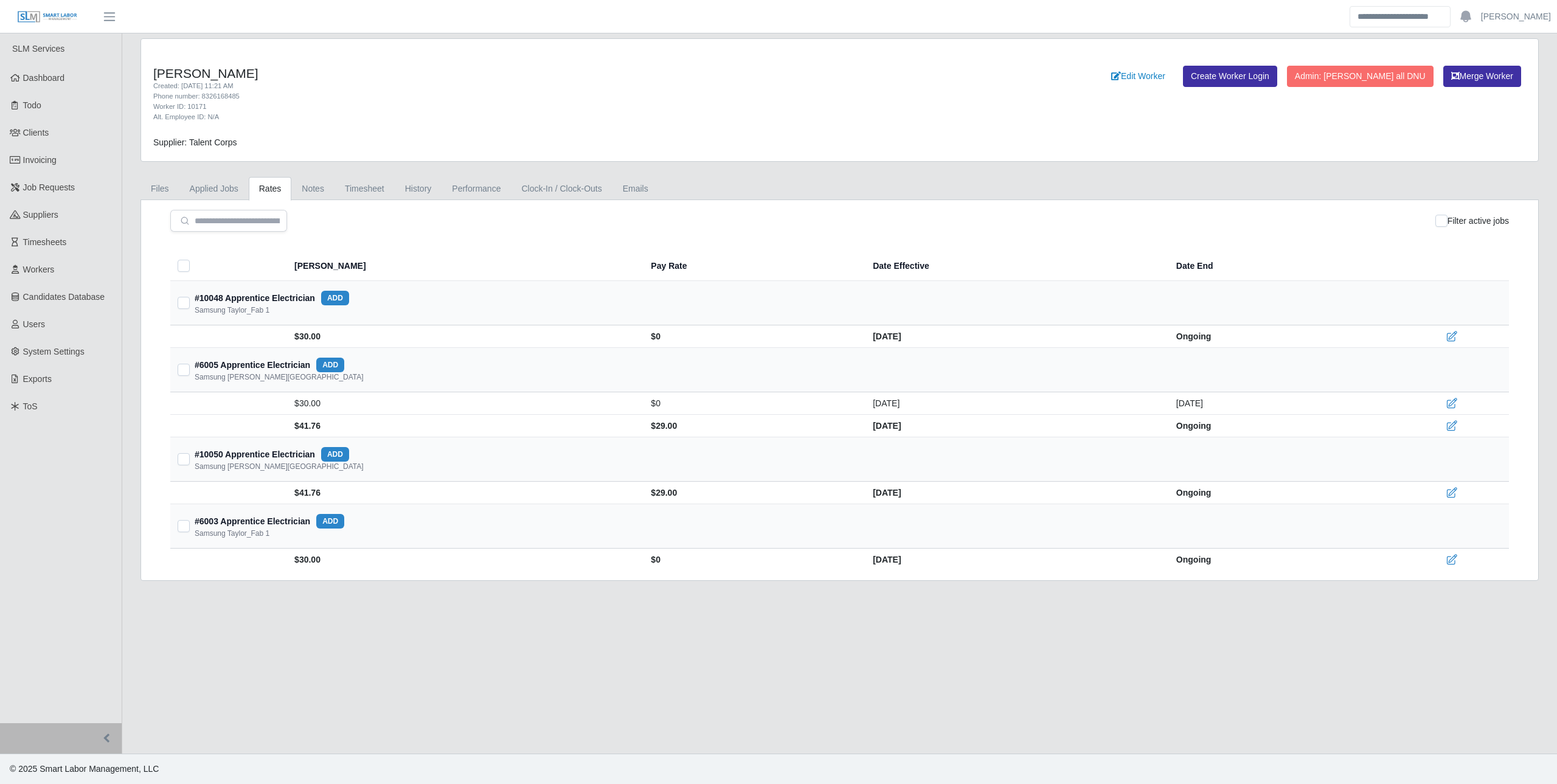
click at [492, 632] on main "Leovany E Ramirez Created: 03/25/2024 11:21 AM Phone number: 8326168485 Worker …" at bounding box center [839, 393] width 1435 height 720
click at [518, 637] on main "Leovany E Ramirez Created: 03/25/2024 11:21 AM Phone number: 8326168485 Worker …" at bounding box center [839, 393] width 1435 height 720
click at [425, 188] on link "History" at bounding box center [418, 189] width 47 height 24
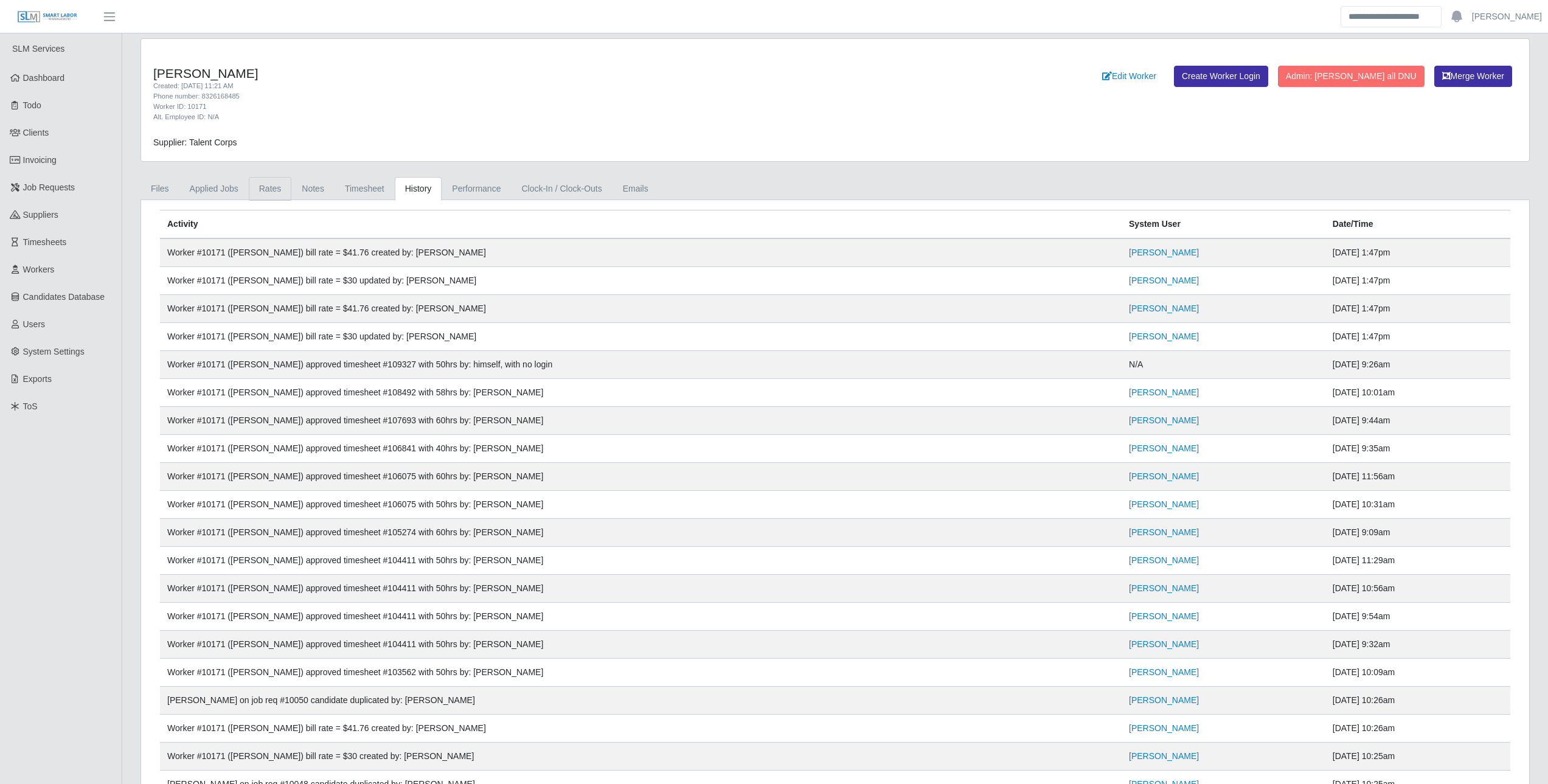
click at [249, 189] on link "Rates" at bounding box center [270, 189] width 43 height 24
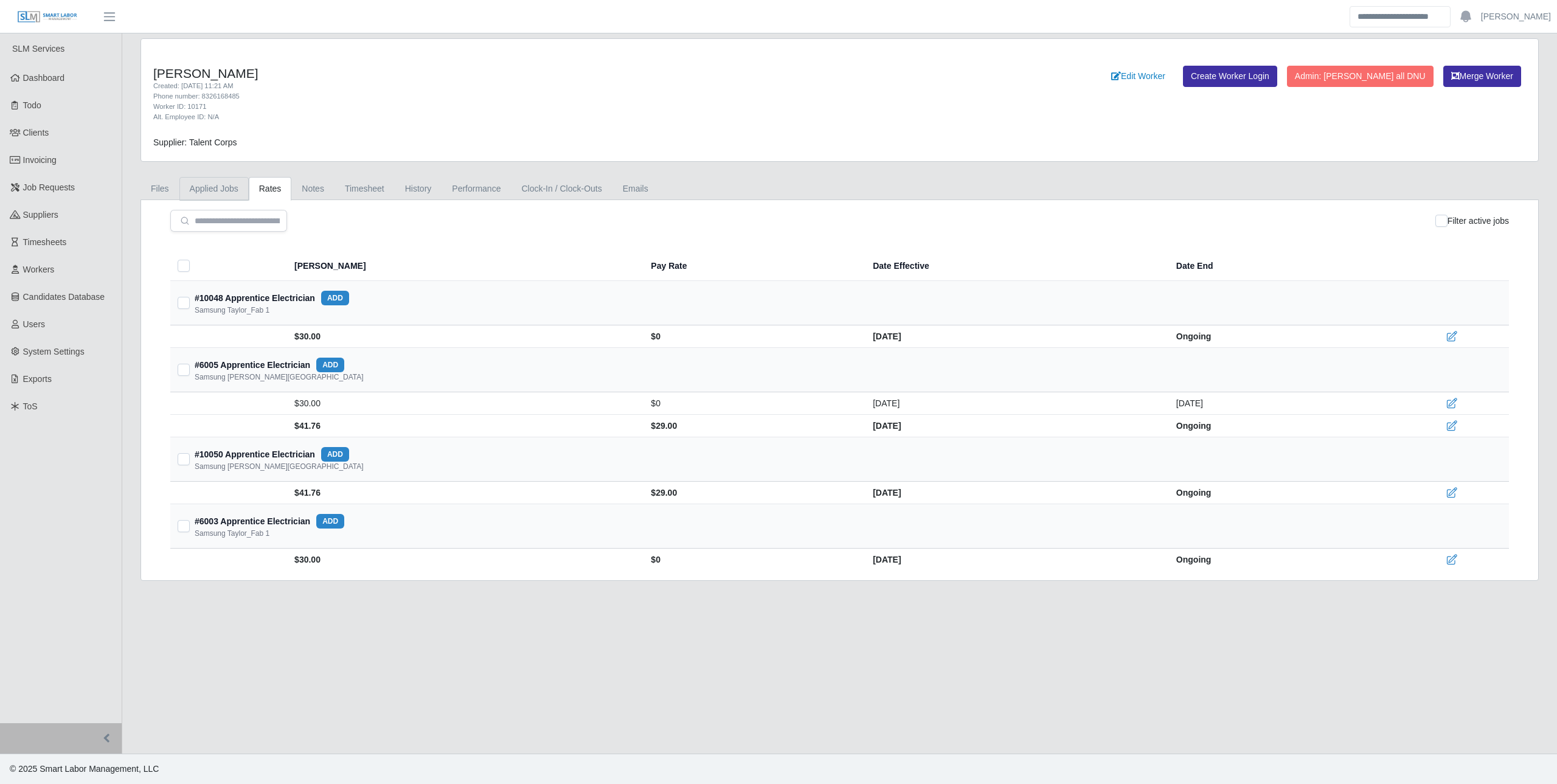
click at [222, 192] on link "Applied Jobs" at bounding box center [214, 189] width 69 height 24
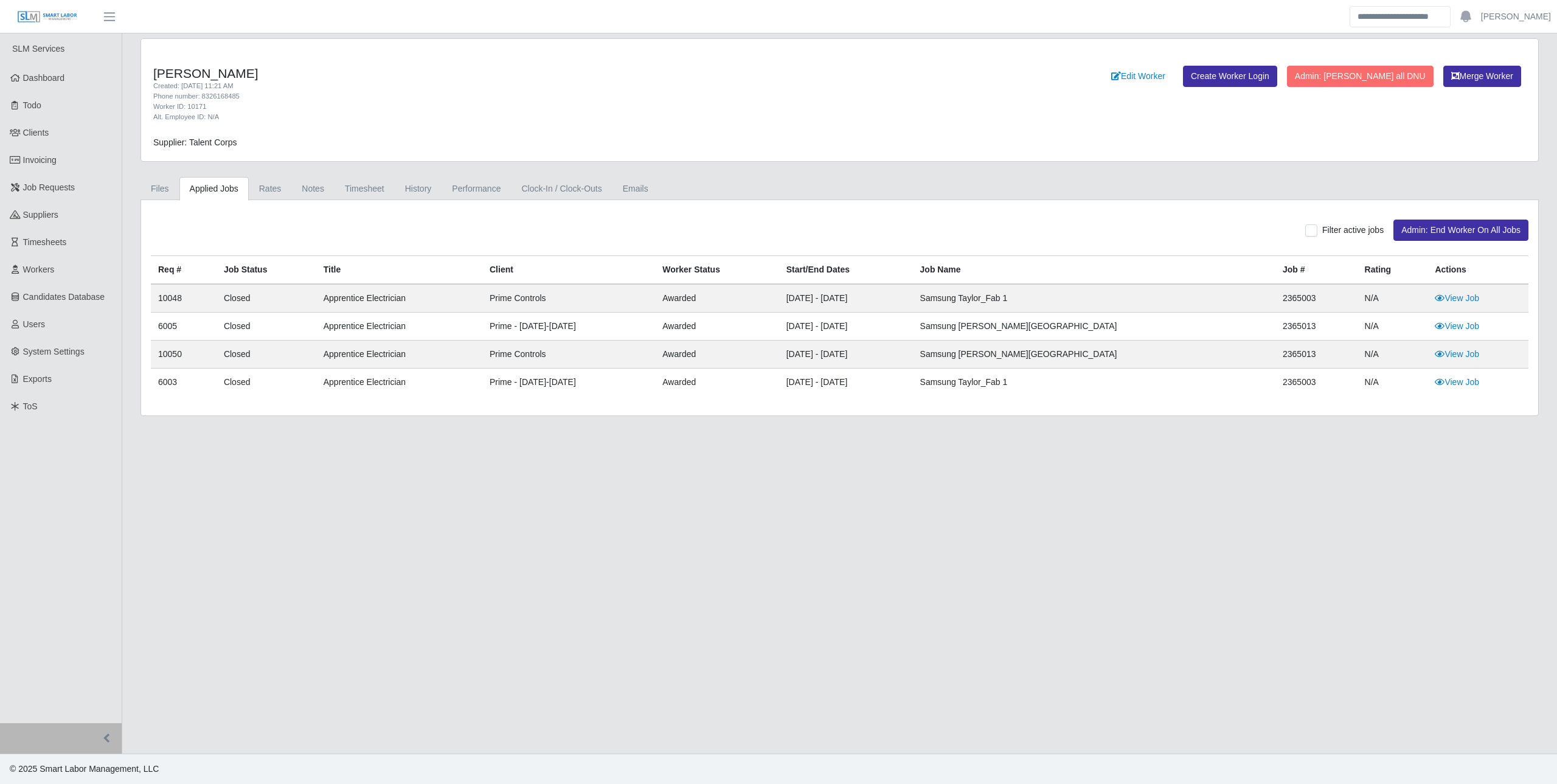
click at [332, 175] on div "Leovany E Ramirez Created: 03/25/2024 11:21 AM Phone number: 8326168485 Worker …" at bounding box center [839, 227] width 1417 height 378
click at [411, 189] on link "History" at bounding box center [418, 189] width 47 height 24
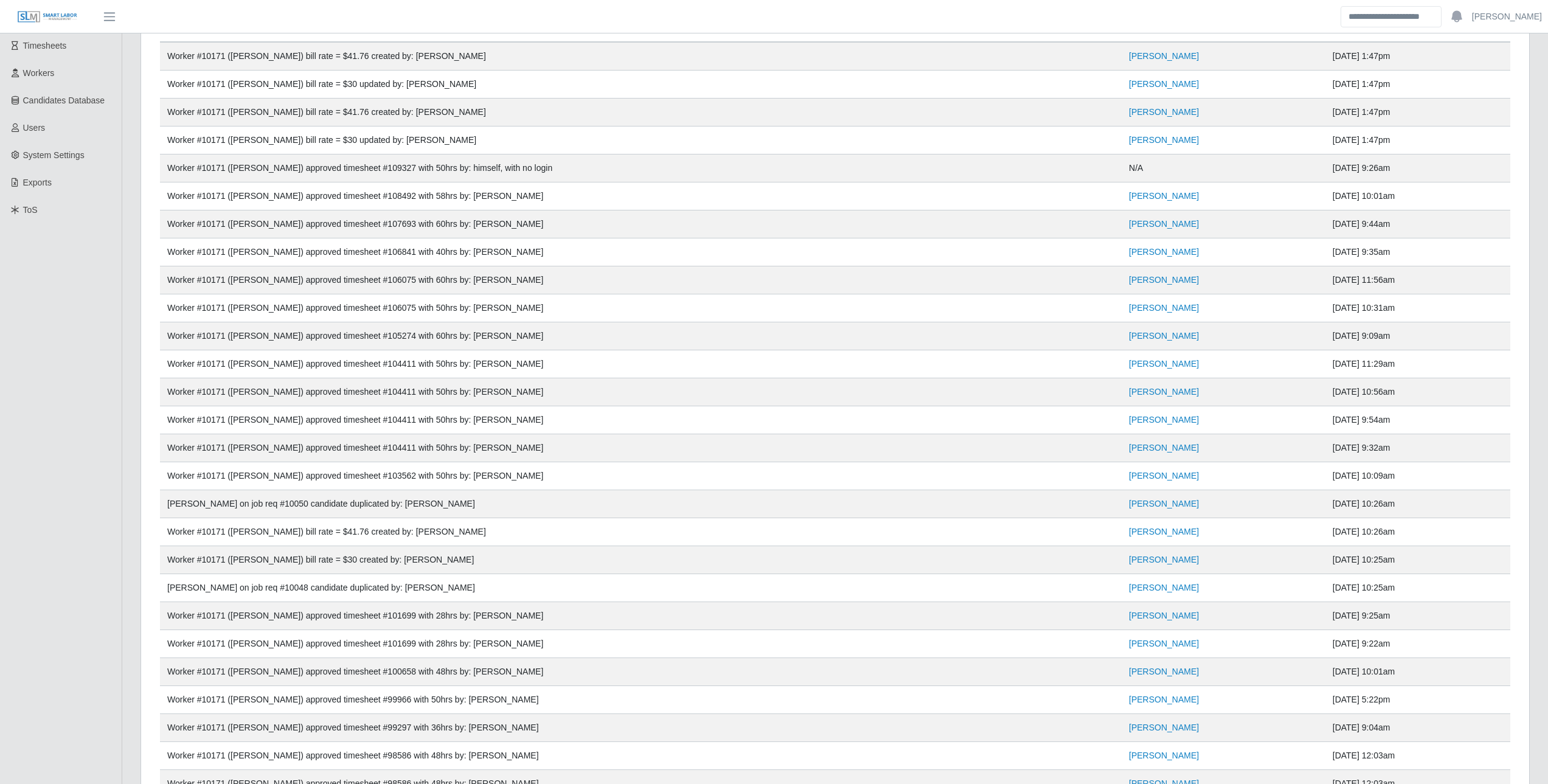
scroll to position [243, 0]
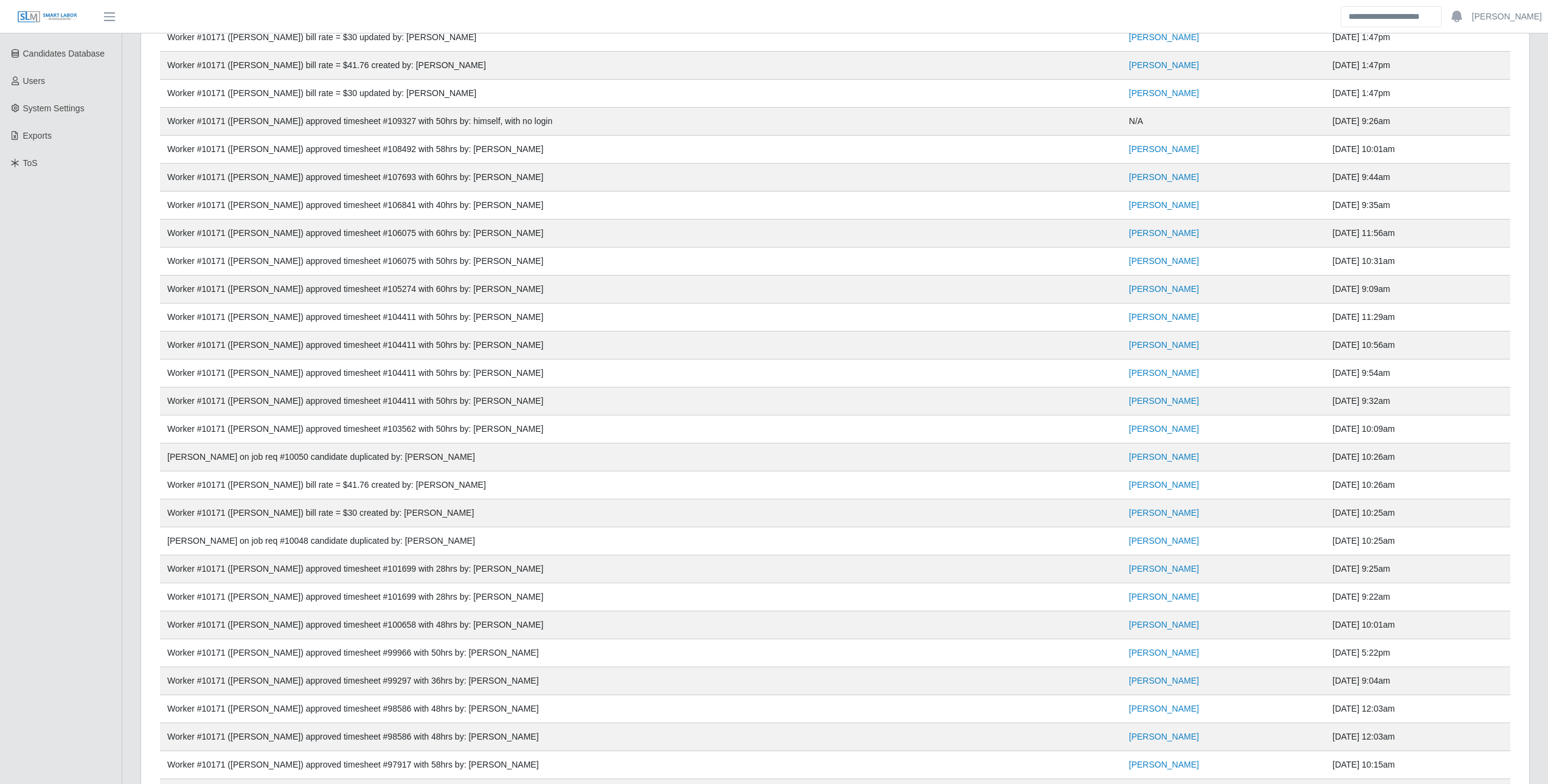
drag, startPoint x: 1376, startPoint y: 513, endPoint x: 163, endPoint y: 487, distance: 1213.3
click at [163, 487] on tbody "Worker #10171 (Leovany Ramirez) bill rate = $41.76 created by: Clarissa Lisenby…" at bounding box center [835, 694] width 1350 height 1399
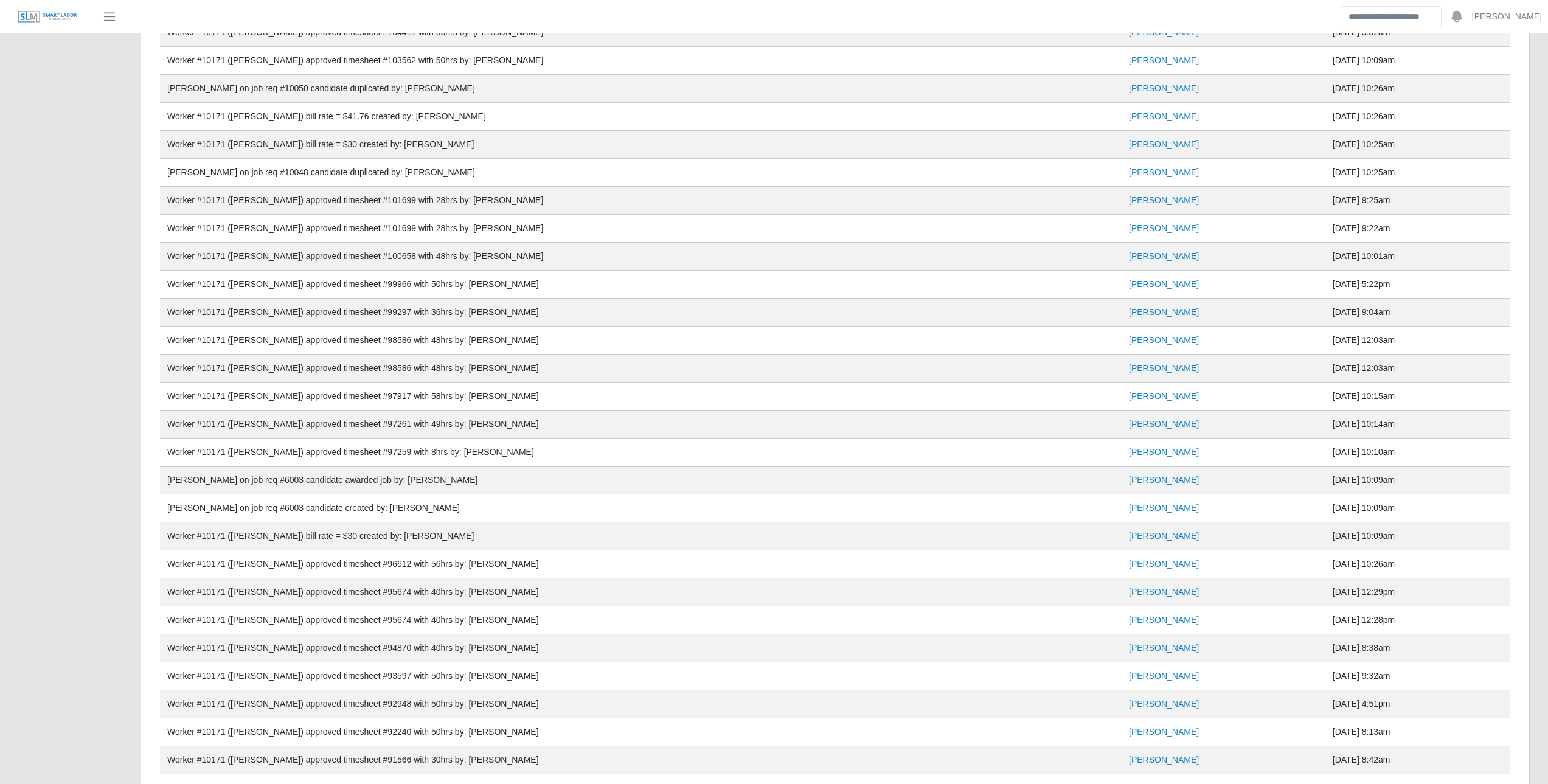
scroll to position [608, 0]
click at [777, 479] on td "Leovany Ramirez on job req #6003 candidate awarded job by: Clarissa Lisenby" at bounding box center [640, 484] width 961 height 28
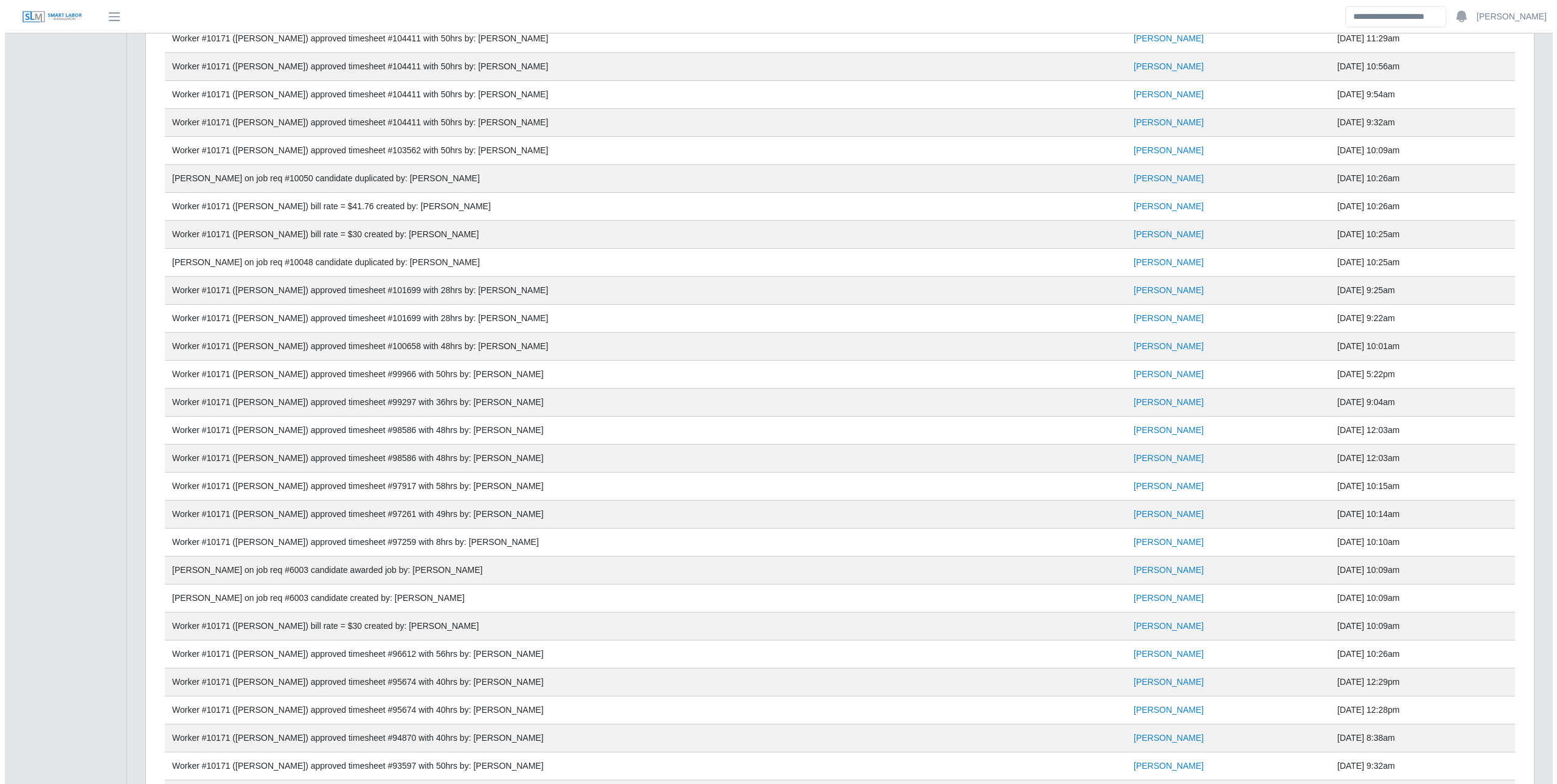
scroll to position [0, 0]
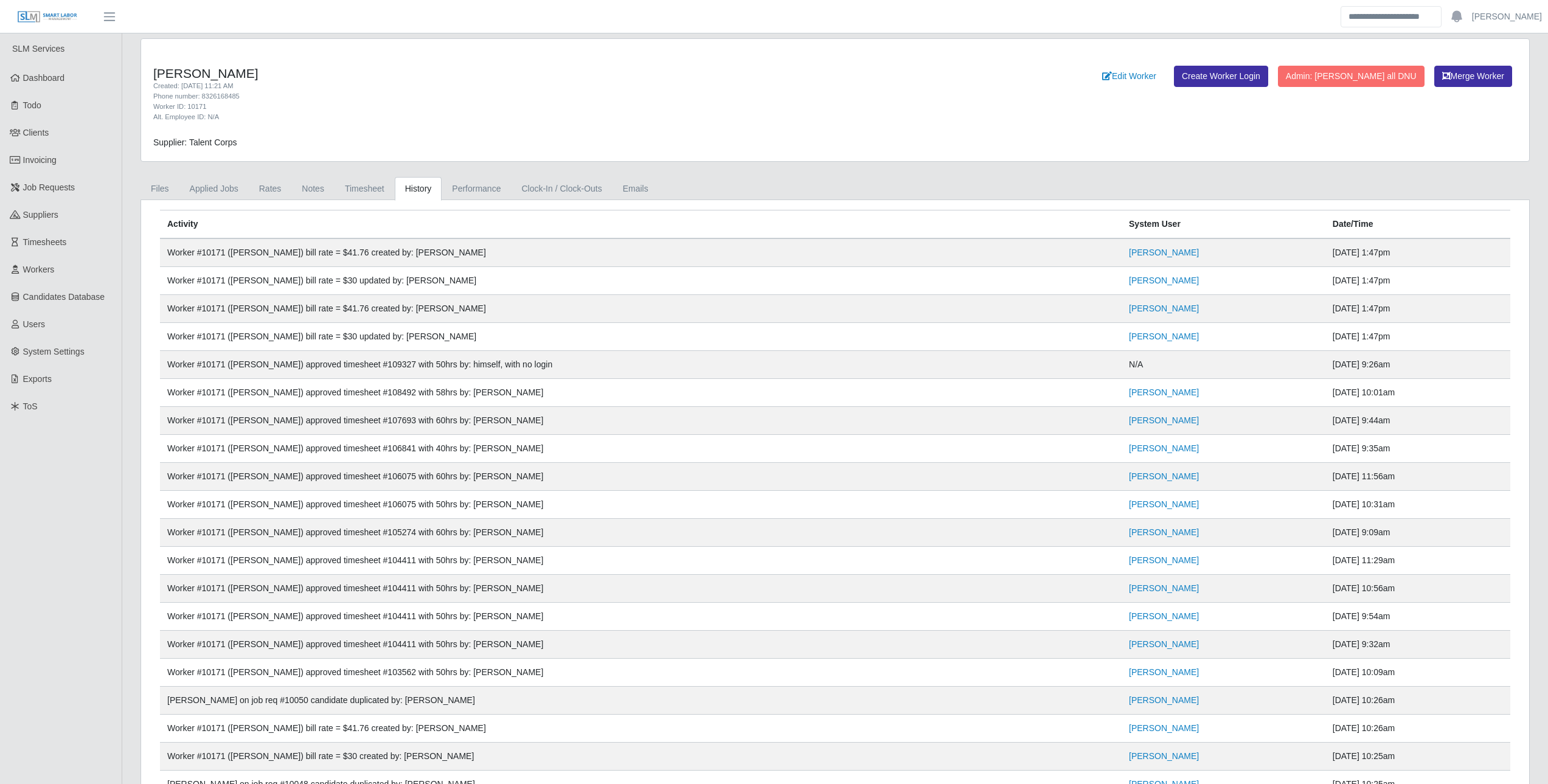
click at [272, 186] on link "Rates" at bounding box center [270, 189] width 43 height 24
